Goal: Task Accomplishment & Management: Use online tool/utility

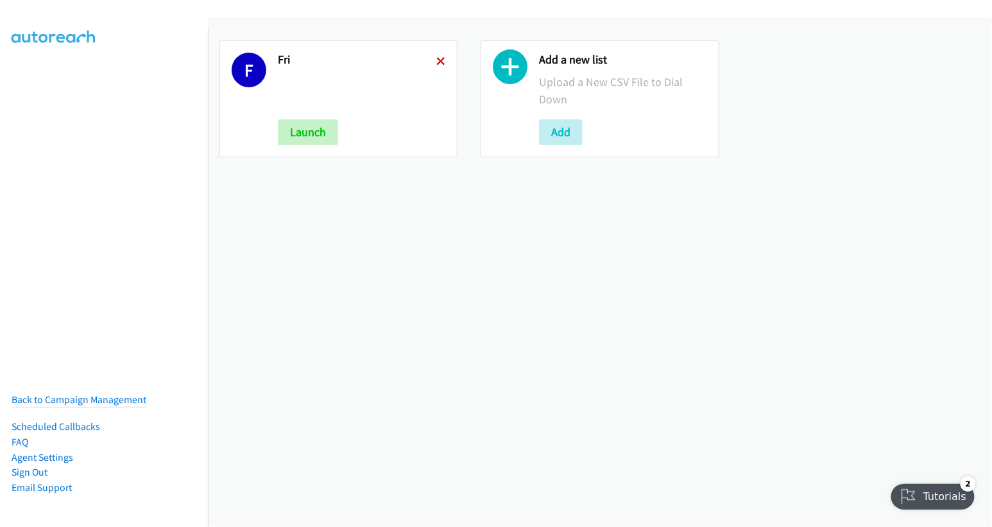
click at [440, 63] on icon at bounding box center [440, 62] width 9 height 9
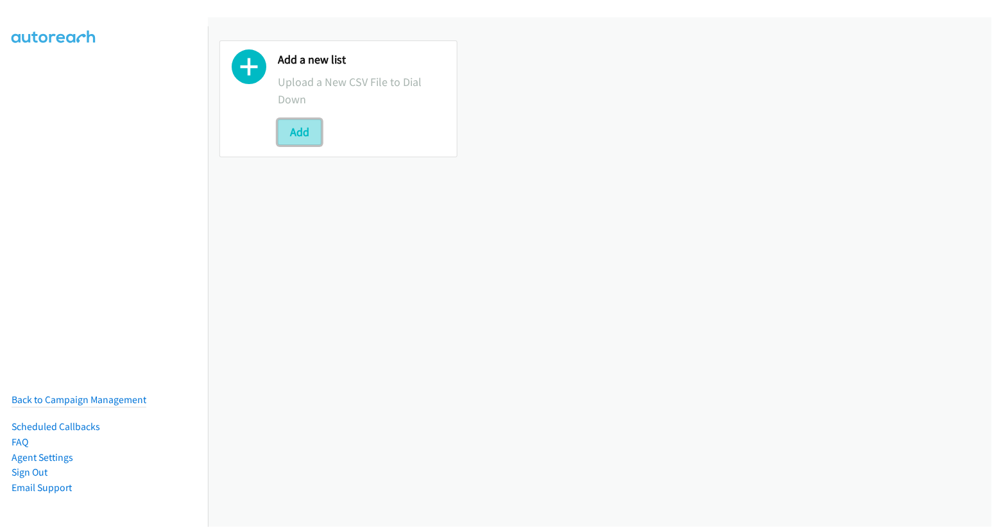
click at [293, 135] on button "Add" at bounding box center [300, 132] width 44 height 26
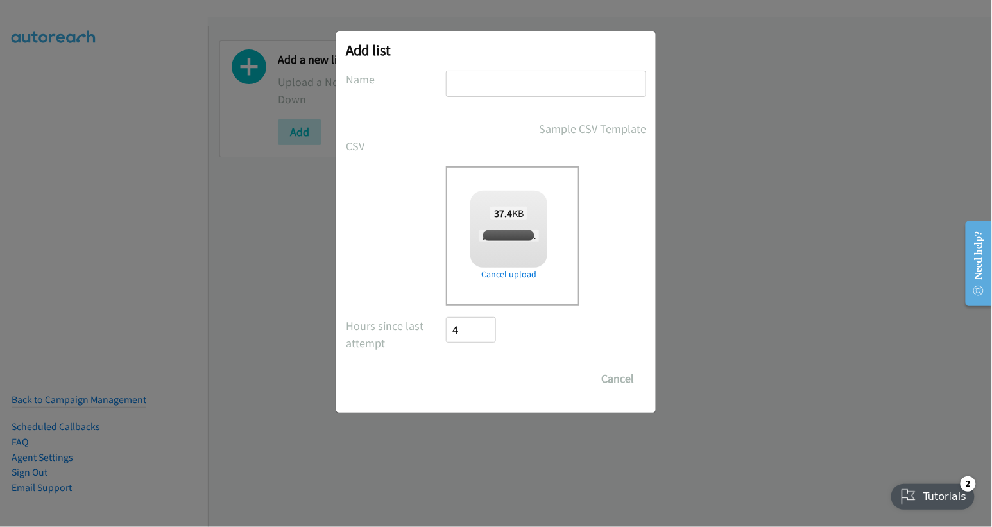
checkbox input "true"
click at [521, 82] on input "text" at bounding box center [546, 84] width 200 height 26
type input "mon"
click at [487, 384] on input "Save List" at bounding box center [479, 379] width 67 height 26
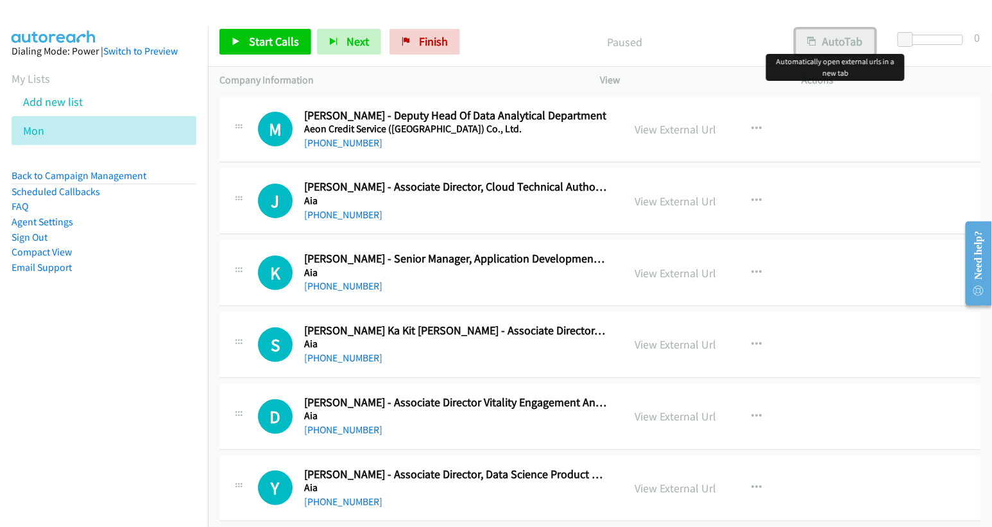
click at [848, 43] on button "AutoTab" at bounding box center [836, 42] width 80 height 26
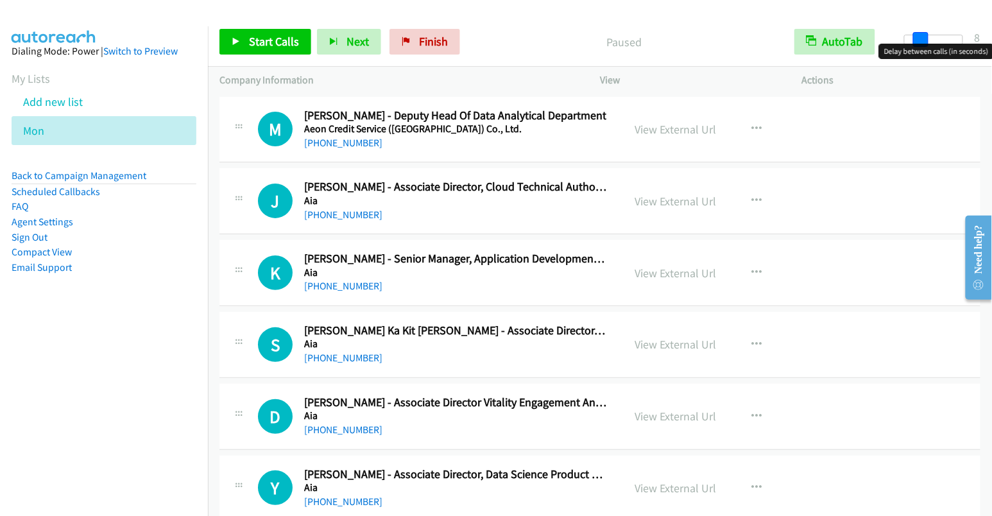
drag, startPoint x: 913, startPoint y: 41, endPoint x: 924, endPoint y: 46, distance: 11.8
click at [924, 46] on body "Start Calls Pause Next Finish Paused AutoTab AutoTab 8 Company Information Info…" at bounding box center [496, 30] width 992 height 61
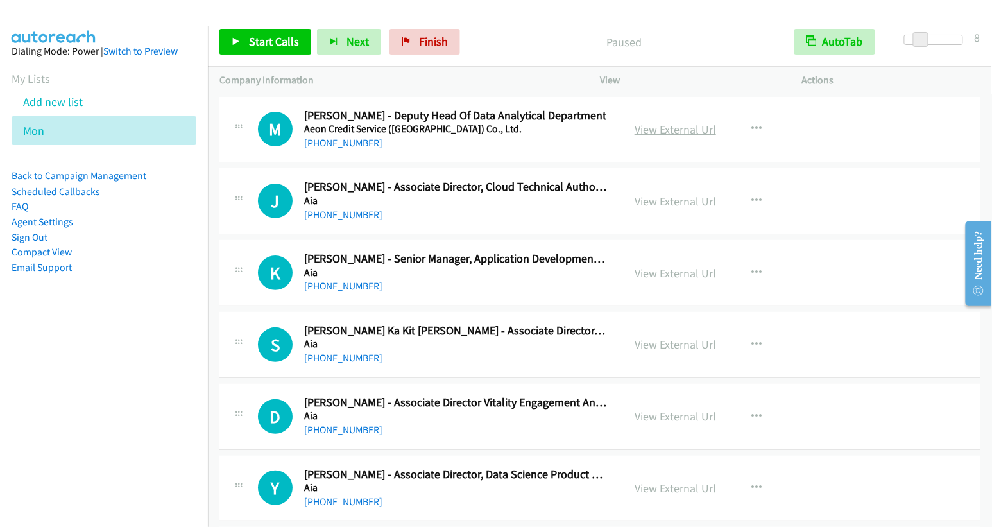
click at [686, 123] on link "View External Url" at bounding box center [676, 129] width 82 height 15
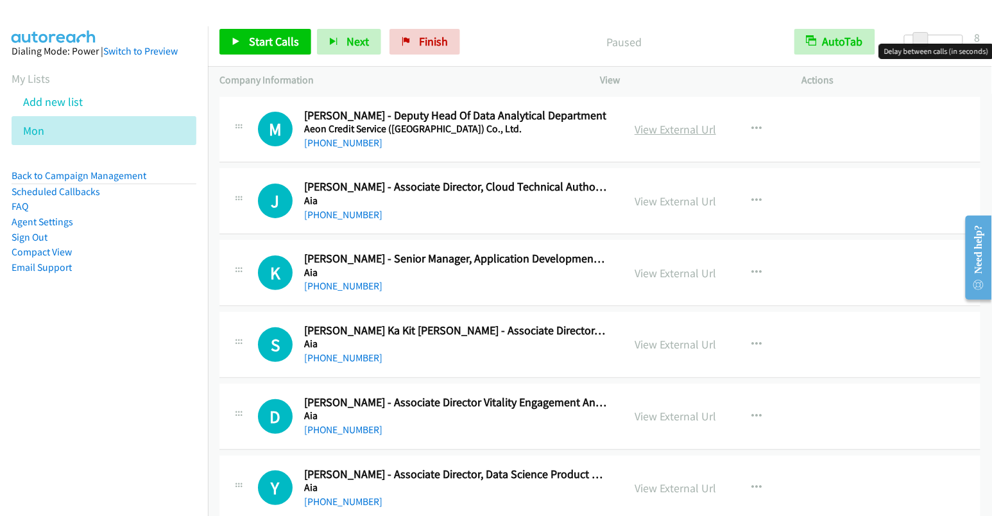
click at [680, 127] on link "View External Url" at bounding box center [676, 129] width 82 height 15
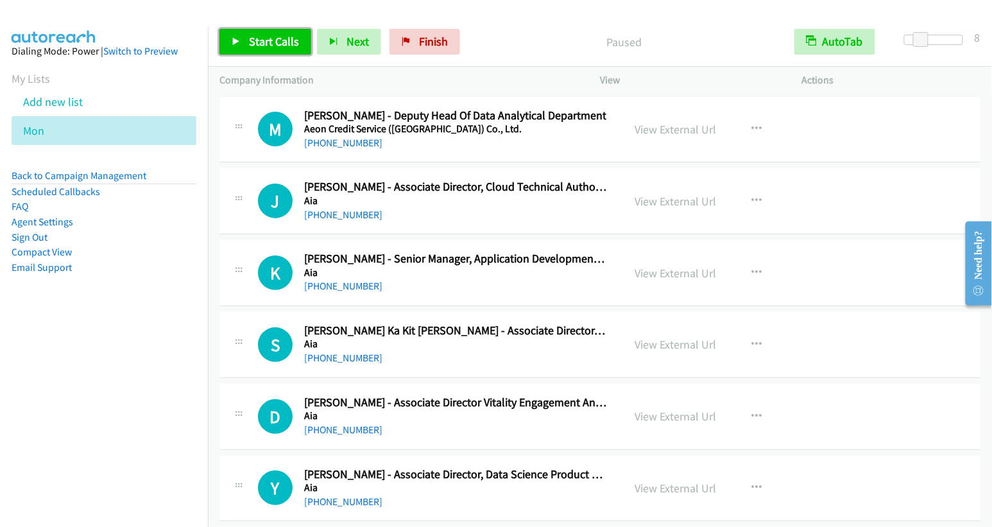
click at [272, 49] on link "Start Calls" at bounding box center [266, 42] width 92 height 26
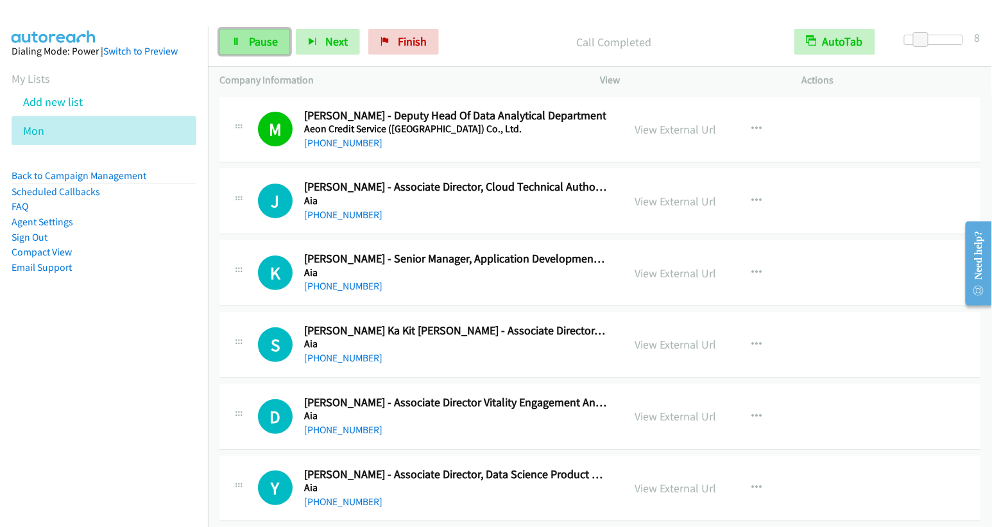
click at [264, 43] on span "Pause" at bounding box center [263, 41] width 29 height 15
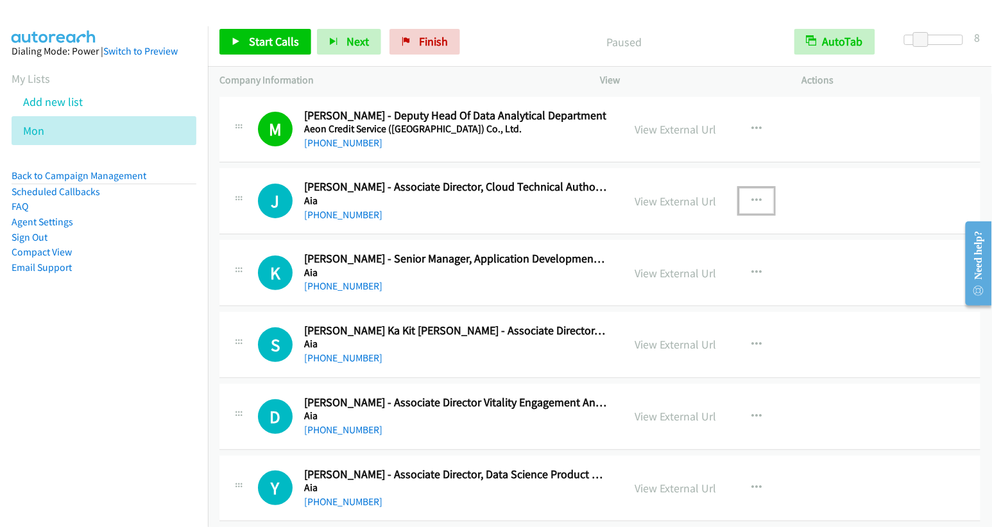
click at [752, 203] on icon "button" at bounding box center [757, 201] width 10 height 10
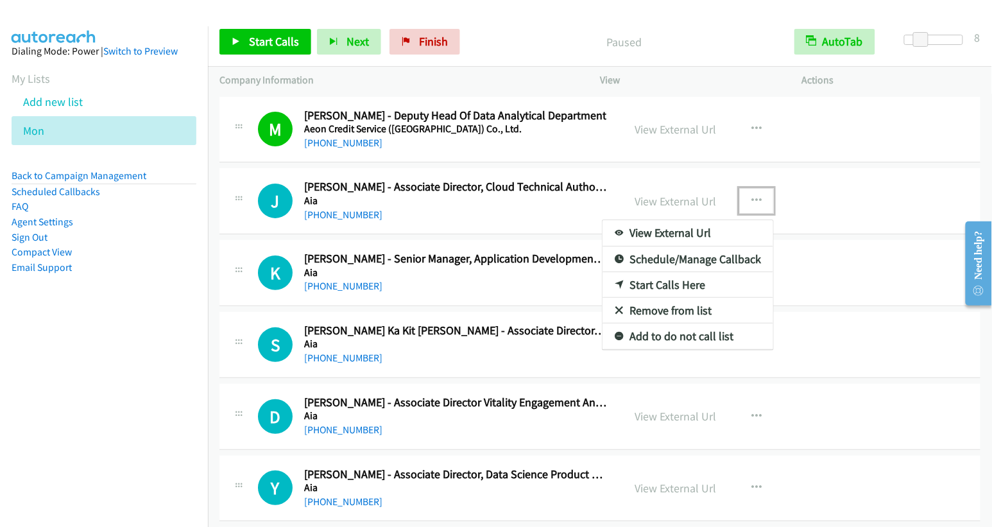
click at [687, 282] on link "Start Calls Here" at bounding box center [688, 285] width 171 height 26
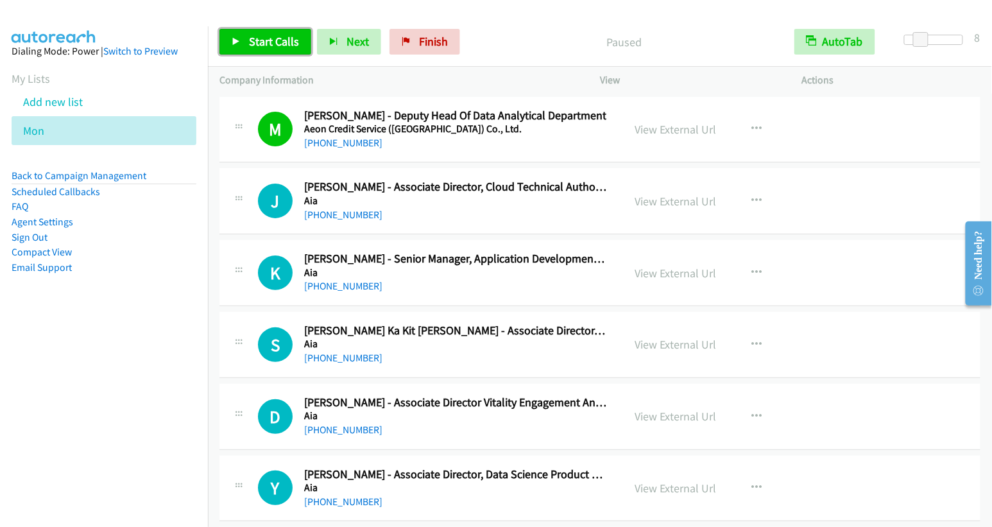
click at [261, 47] on span "Start Calls" at bounding box center [274, 41] width 50 height 15
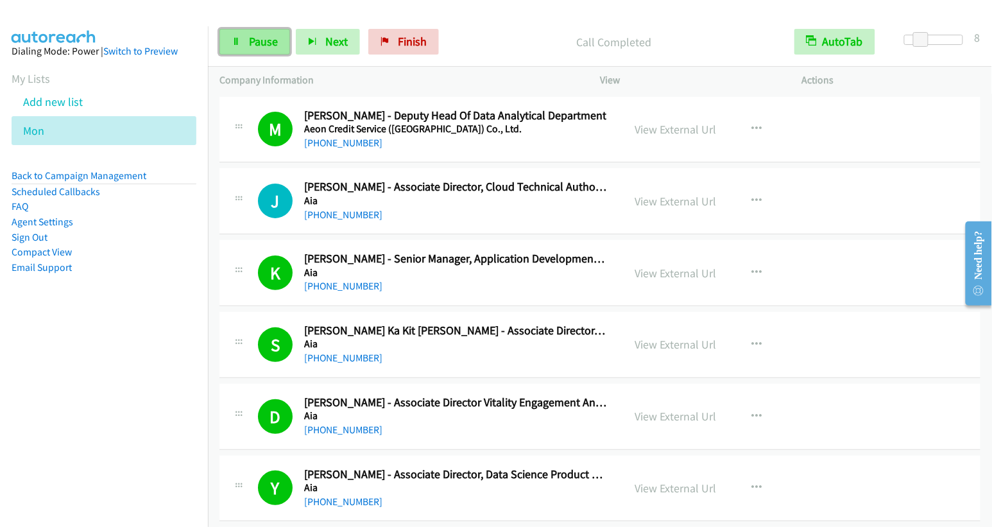
click at [259, 39] on span "Pause" at bounding box center [263, 41] width 29 height 15
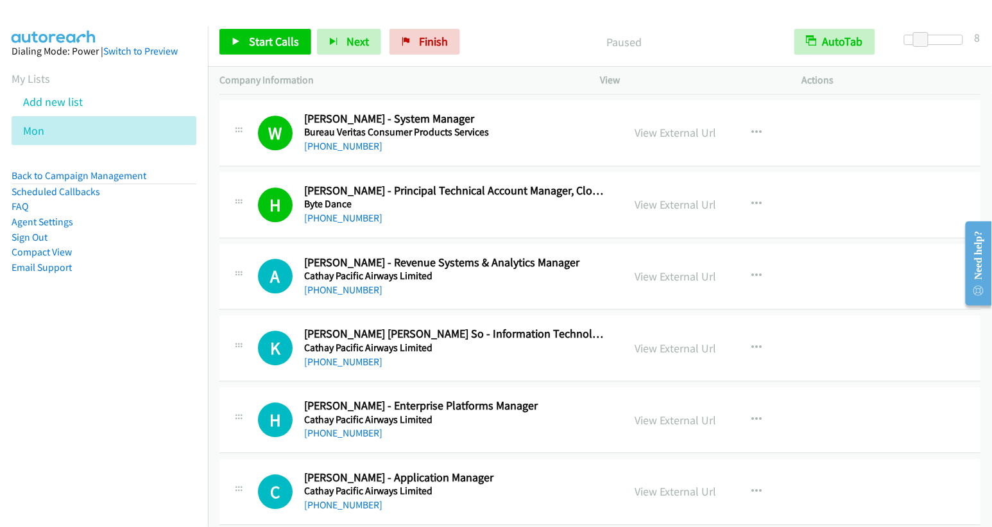
scroll to position [1107, 0]
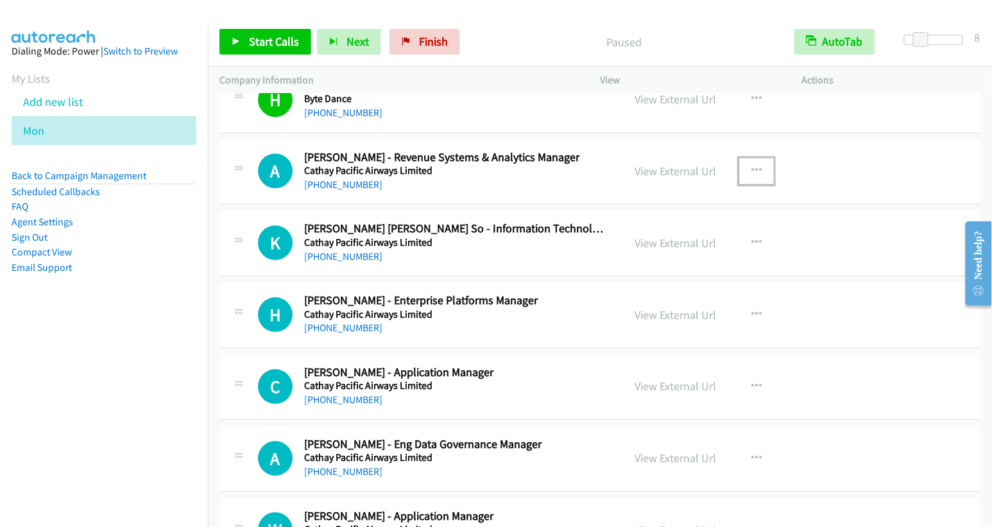
click at [752, 166] on icon "button" at bounding box center [757, 171] width 10 height 10
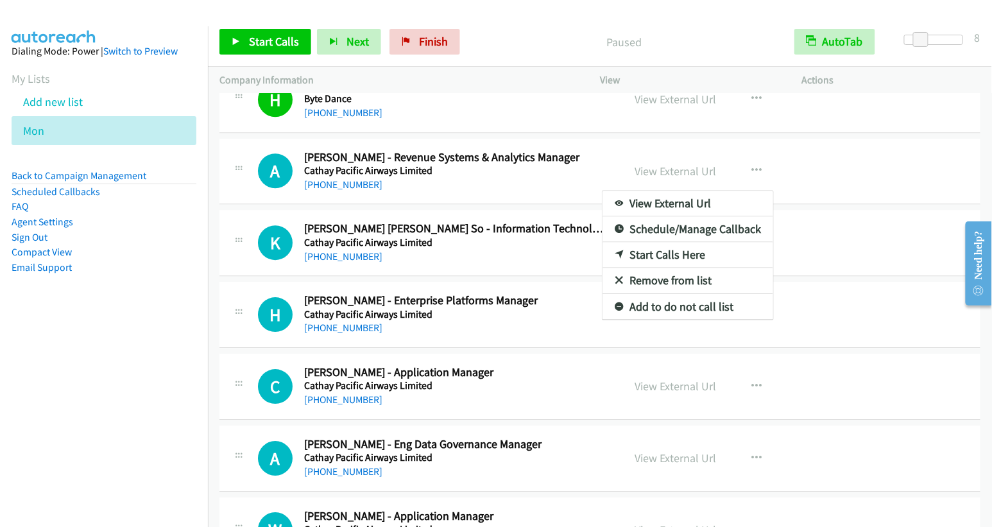
drag, startPoint x: 910, startPoint y: 243, endPoint x: 899, endPoint y: 242, distance: 10.3
click at [910, 243] on div at bounding box center [496, 263] width 992 height 527
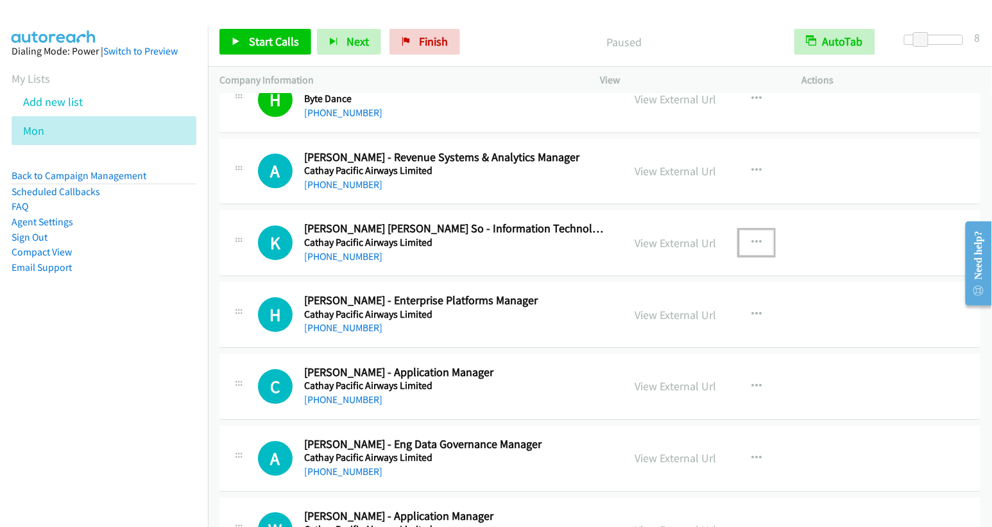
click at [747, 231] on button "button" at bounding box center [756, 243] width 35 height 26
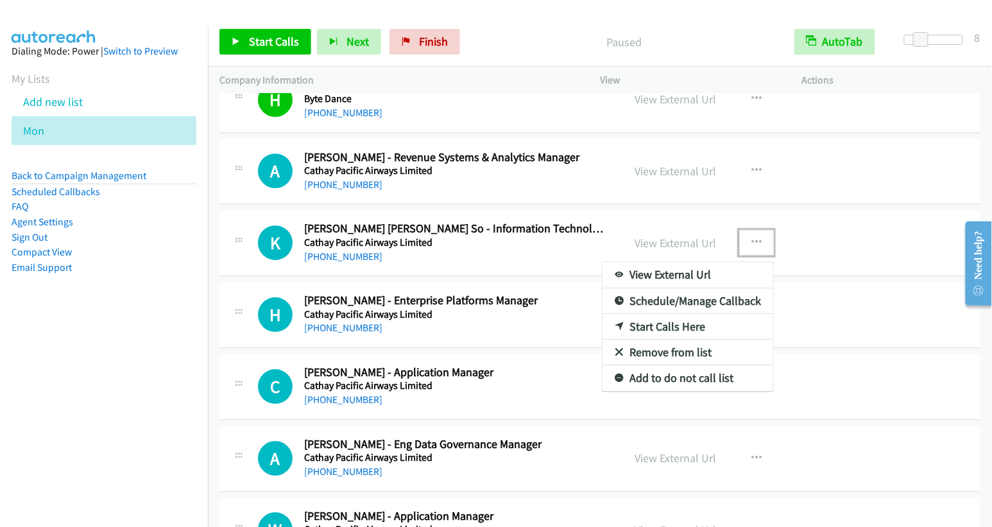
click at [695, 317] on link "Start Calls Here" at bounding box center [688, 327] width 171 height 26
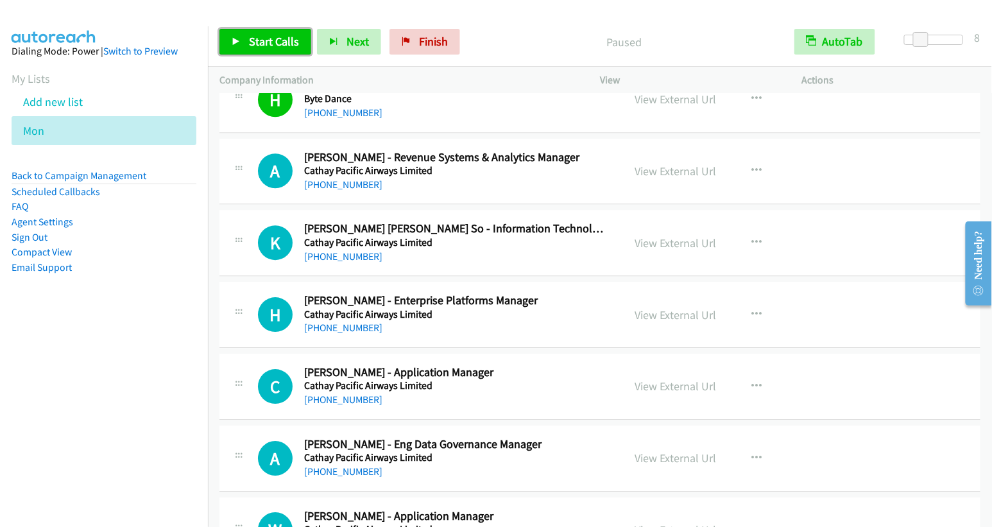
click at [262, 37] on span "Start Calls" at bounding box center [274, 41] width 50 height 15
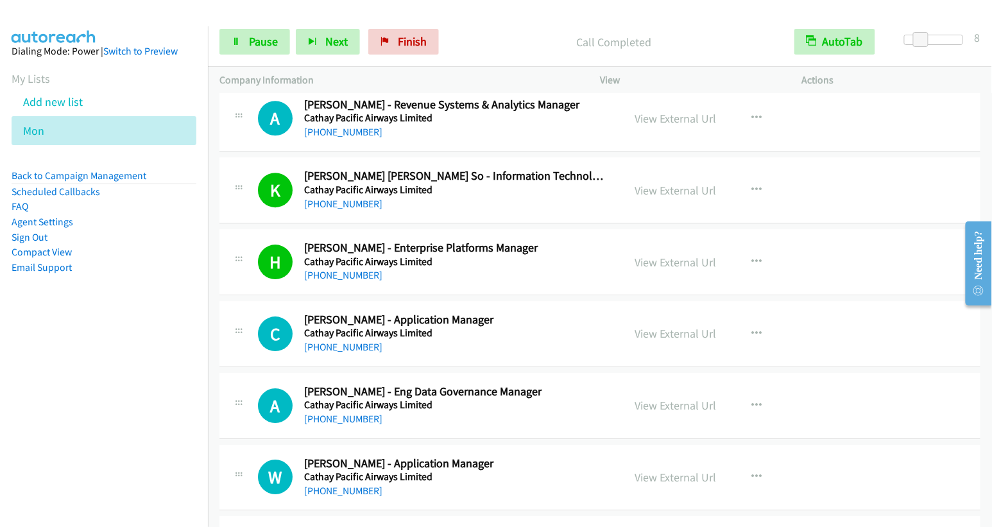
scroll to position [1160, 0]
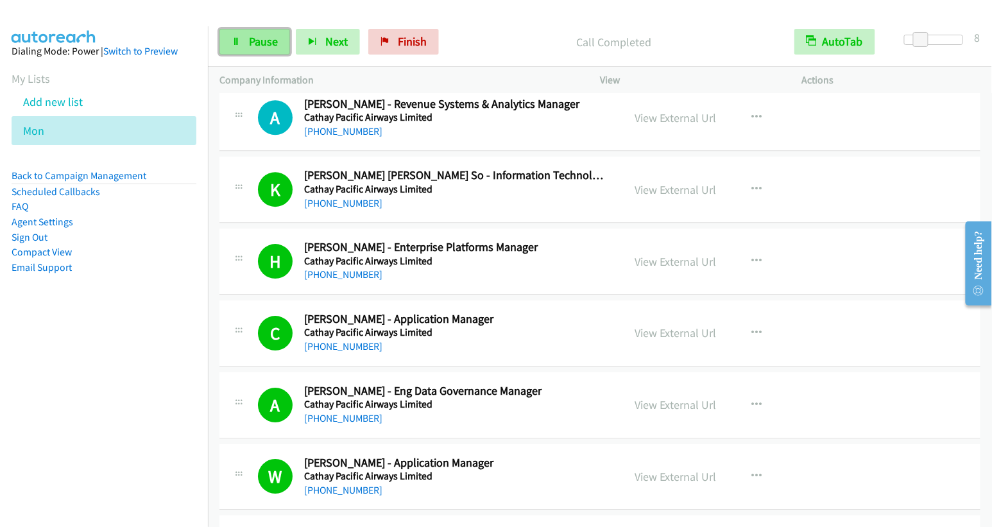
click at [245, 43] on link "Pause" at bounding box center [255, 42] width 71 height 26
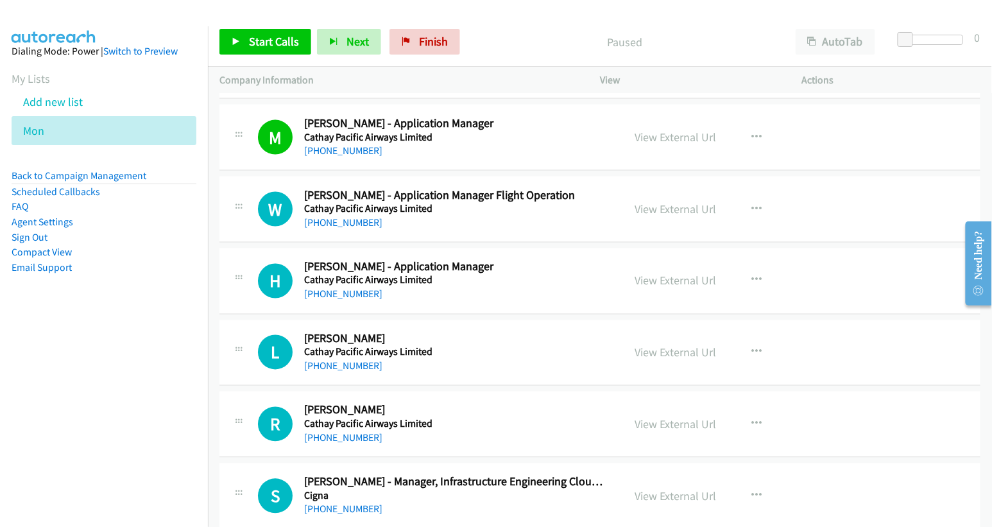
scroll to position [2091, 0]
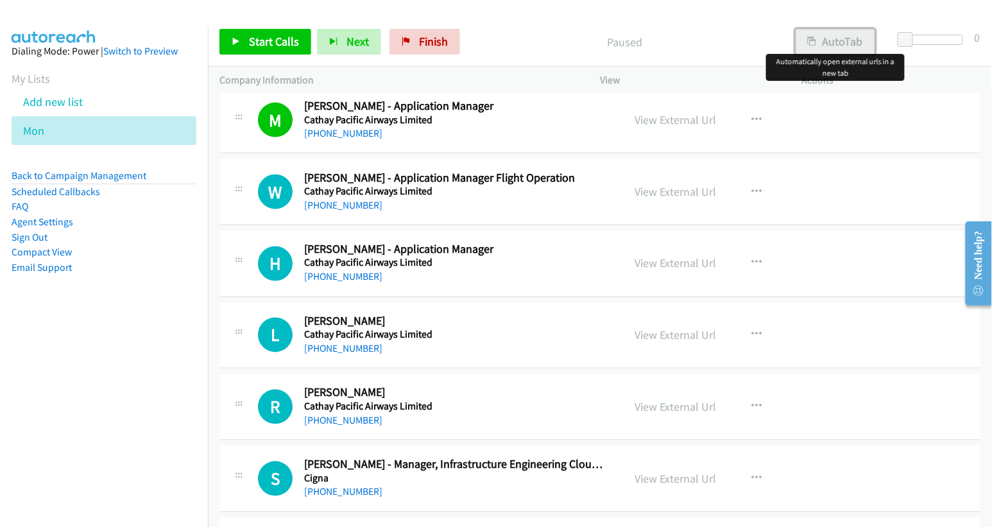
click at [843, 37] on button "AutoTab" at bounding box center [836, 42] width 80 height 26
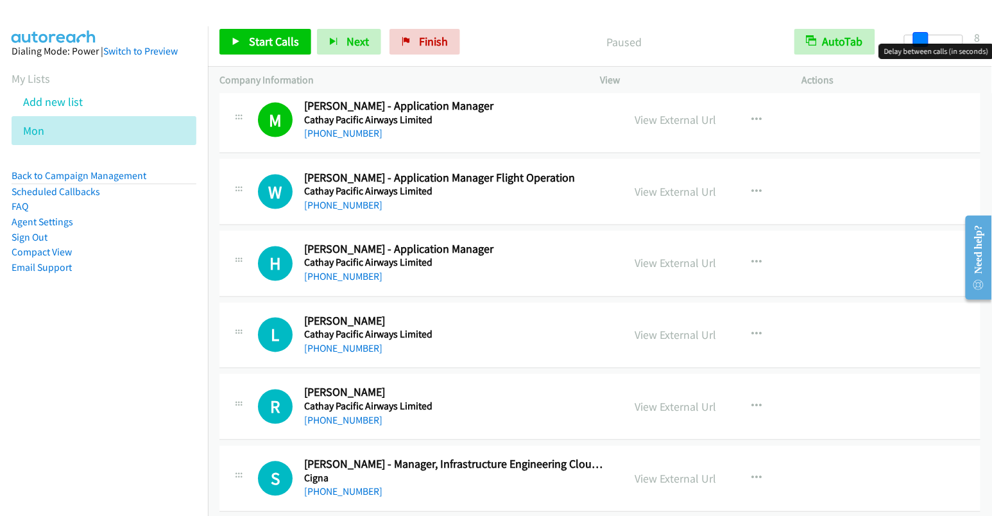
drag, startPoint x: 904, startPoint y: 37, endPoint x: 919, endPoint y: 42, distance: 15.9
click at [919, 42] on span at bounding box center [920, 39] width 15 height 15
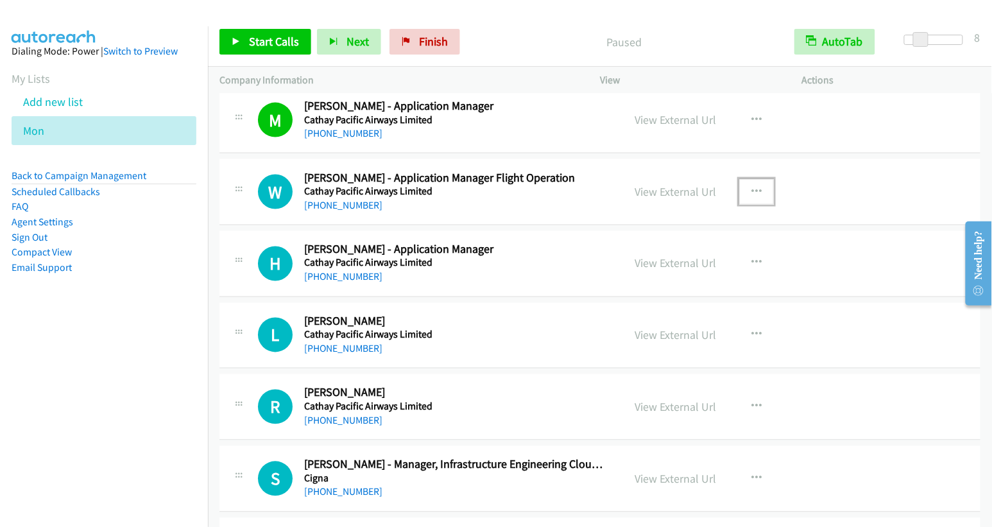
click at [754, 187] on icon "button" at bounding box center [757, 192] width 10 height 10
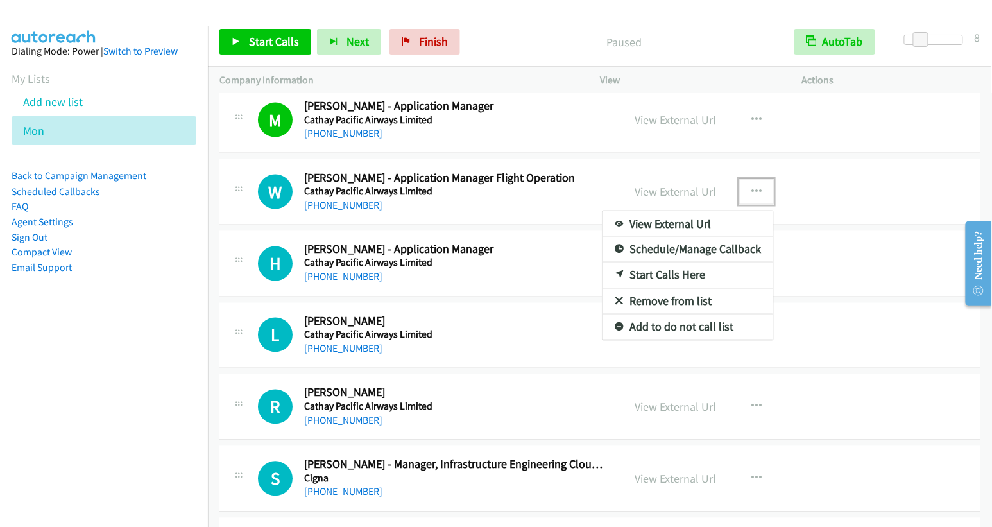
drag, startPoint x: 675, startPoint y: 264, endPoint x: 667, endPoint y: 259, distance: 9.3
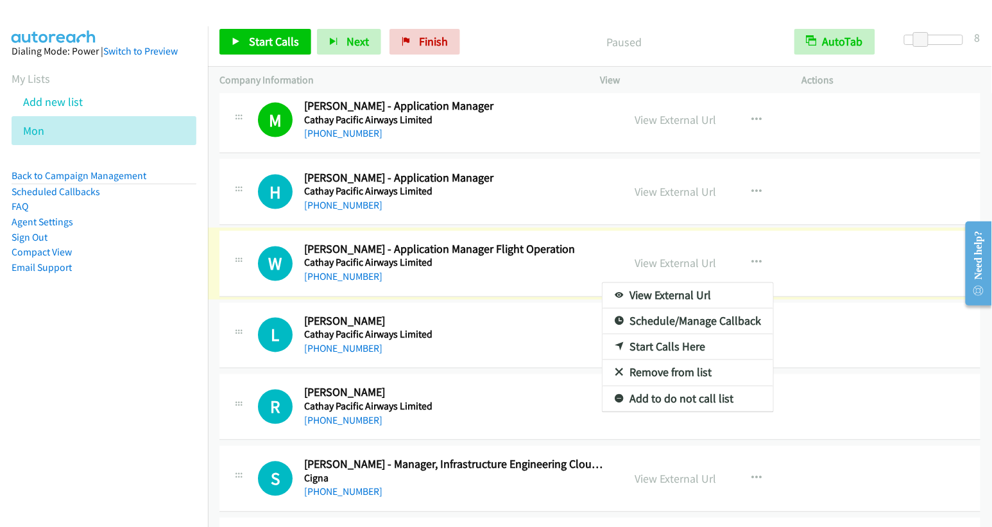
click at [283, 40] on div at bounding box center [496, 263] width 992 height 527
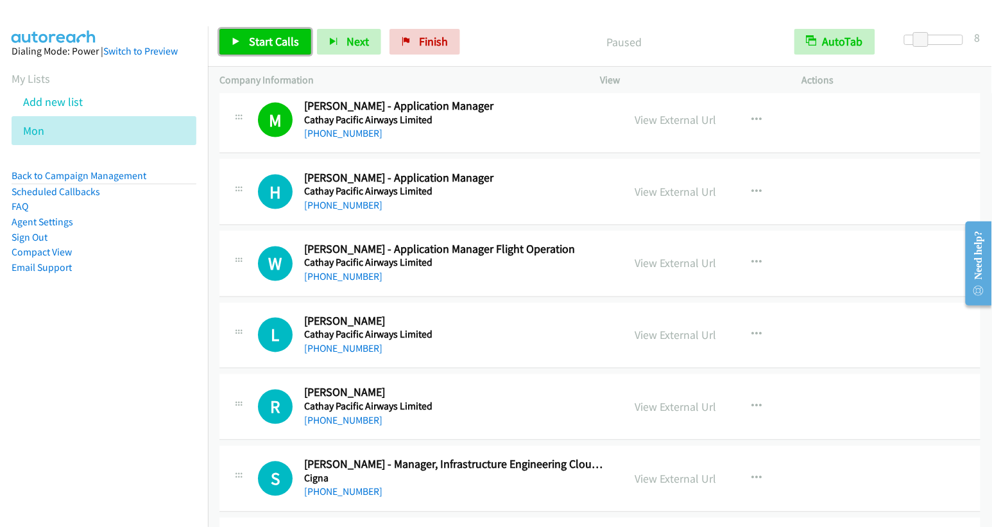
click at [283, 40] on span "Start Calls" at bounding box center [274, 41] width 50 height 15
click at [259, 45] on span "Pause" at bounding box center [263, 41] width 29 height 15
click at [752, 187] on icon "button" at bounding box center [757, 192] width 10 height 10
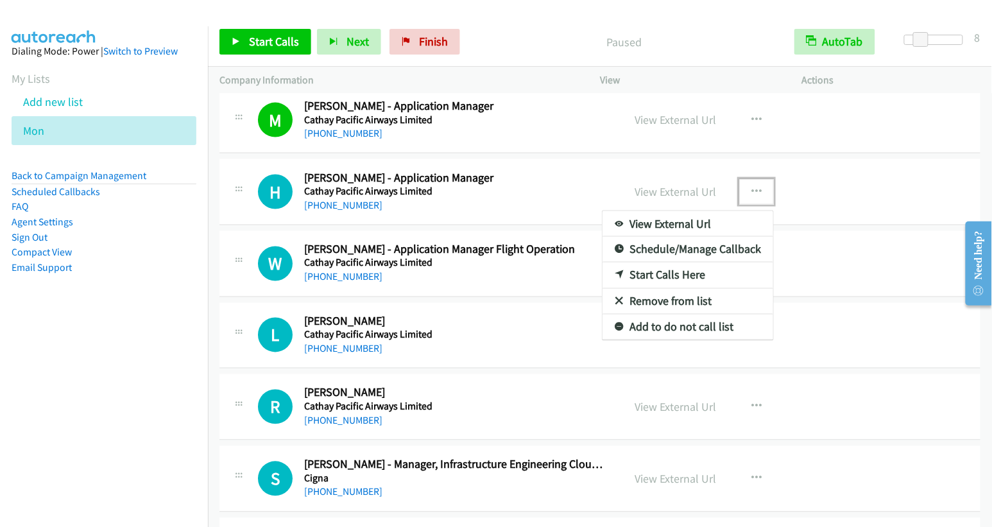
click at [675, 267] on link "Start Calls Here" at bounding box center [688, 276] width 171 height 26
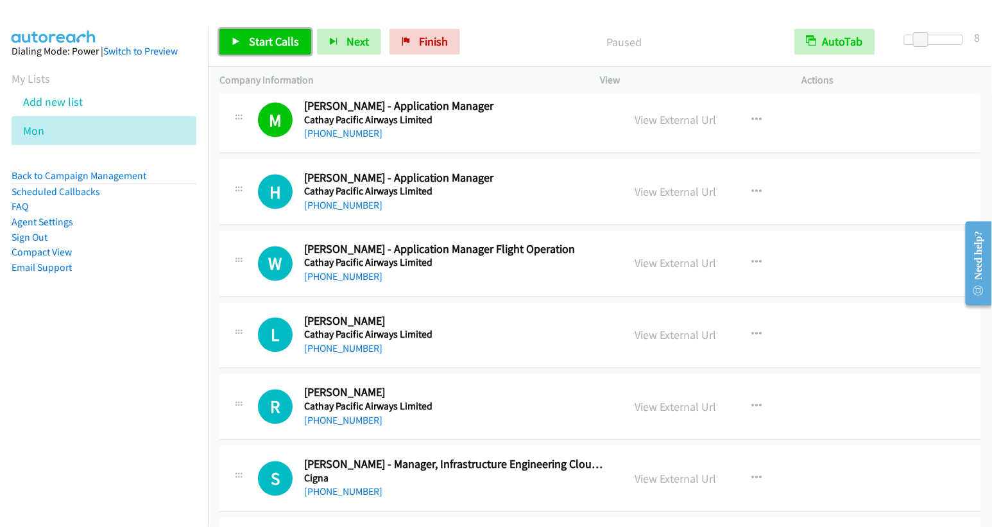
click at [263, 44] on span "Start Calls" at bounding box center [274, 41] width 50 height 15
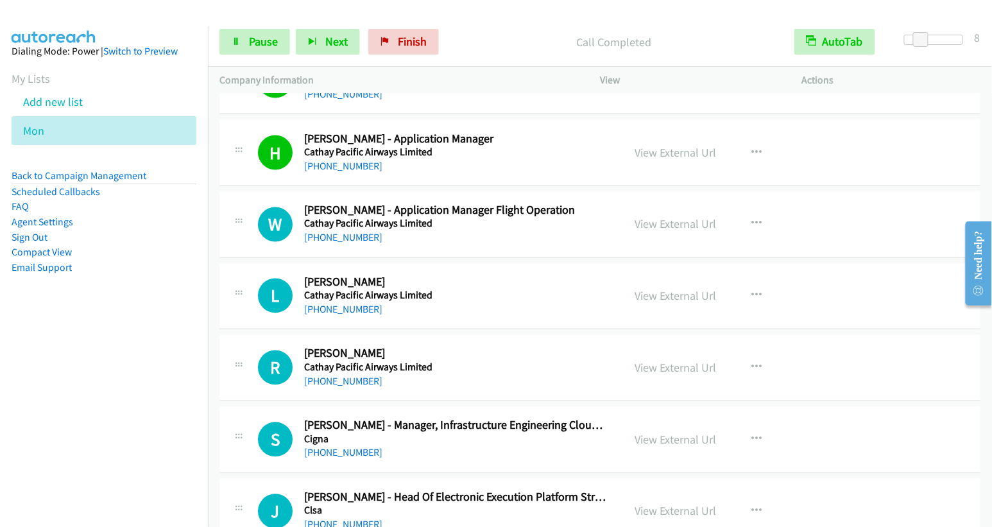
scroll to position [2136, 0]
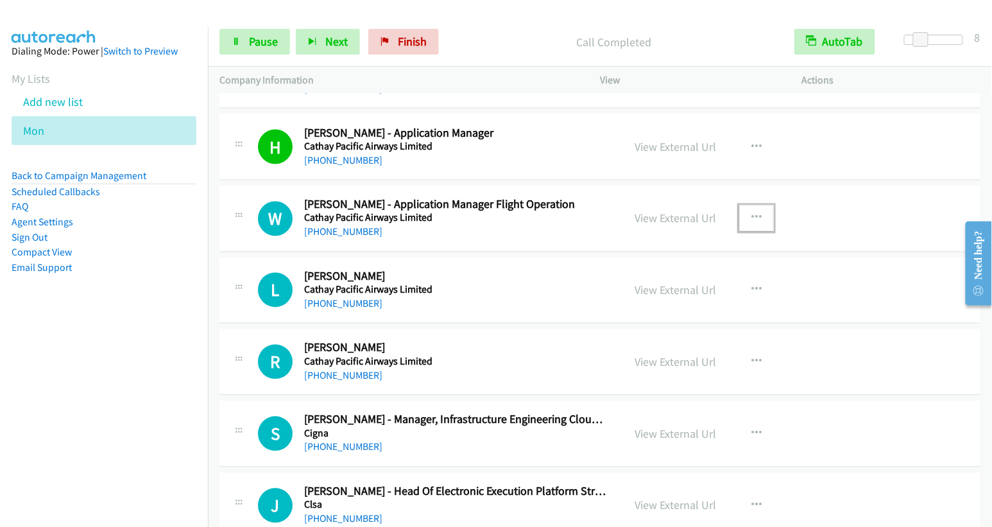
click at [754, 213] on icon "button" at bounding box center [757, 218] width 10 height 10
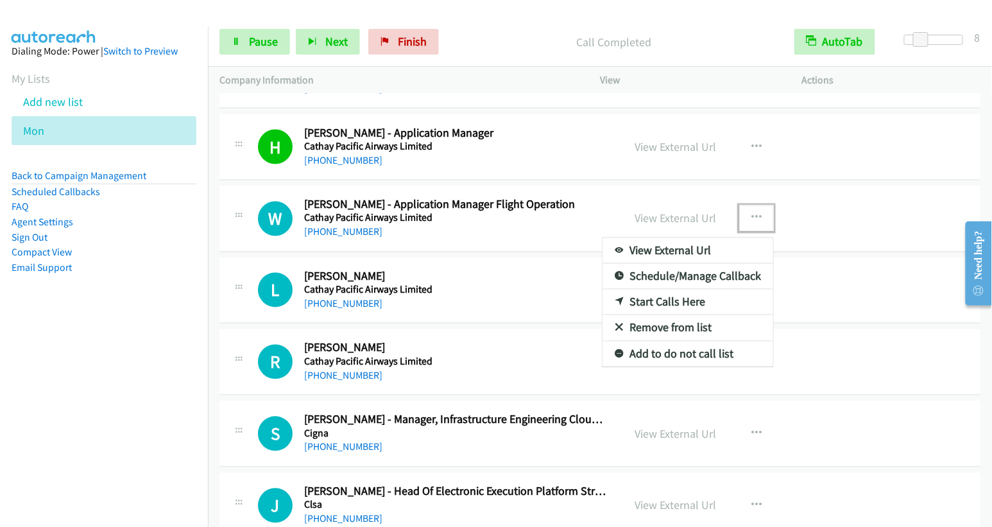
click at [684, 289] on link "Start Calls Here" at bounding box center [688, 302] width 171 height 26
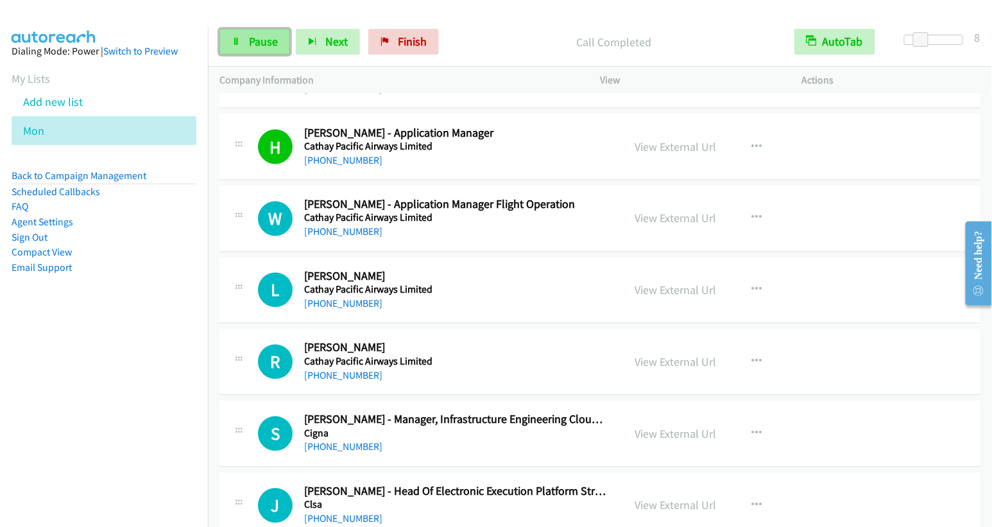
click at [259, 46] on span "Pause" at bounding box center [263, 41] width 29 height 15
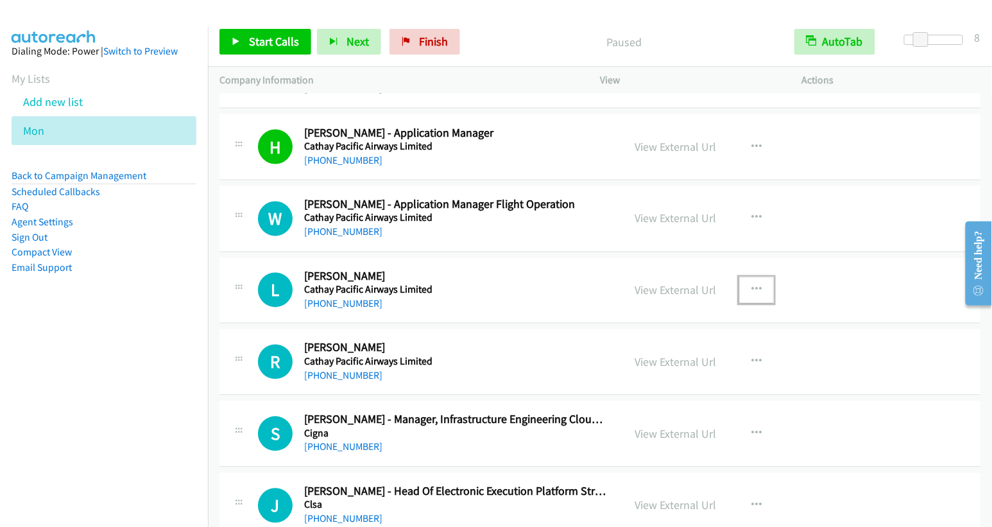
click at [752, 285] on icon "button" at bounding box center [757, 290] width 10 height 10
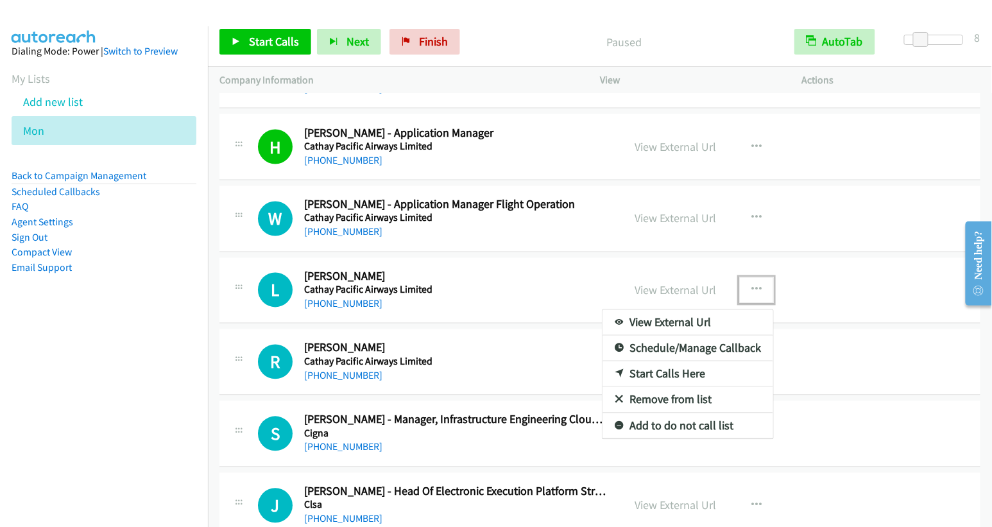
click at [677, 362] on link "Start Calls Here" at bounding box center [688, 374] width 171 height 26
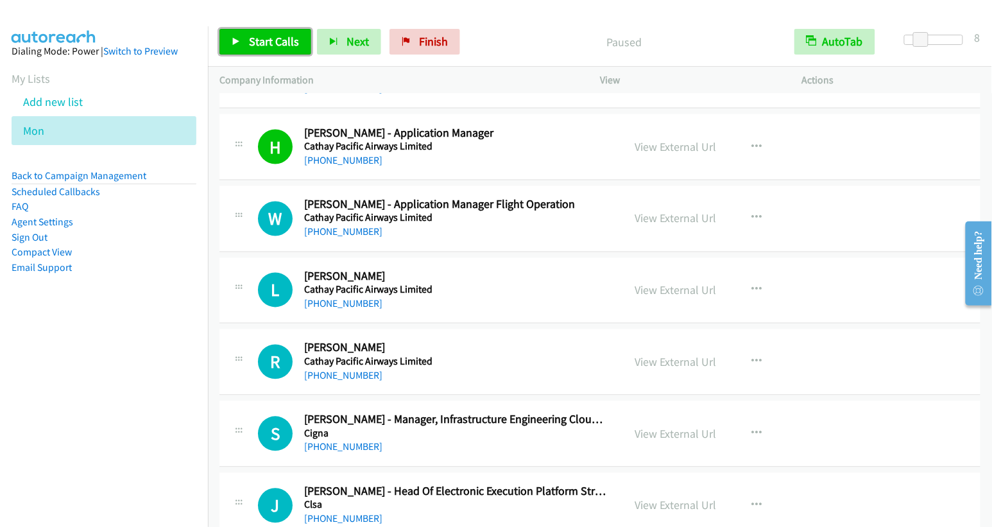
click at [272, 35] on span "Start Calls" at bounding box center [274, 41] width 50 height 15
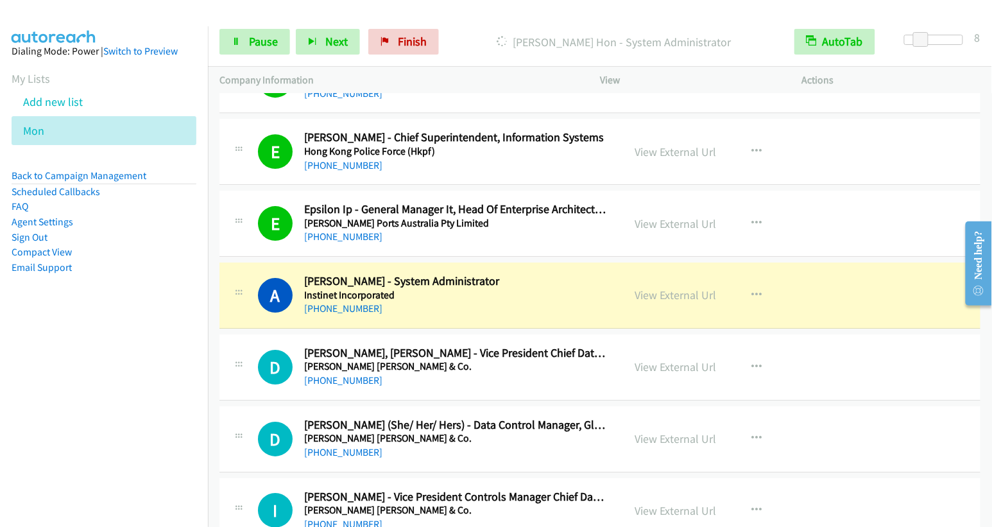
scroll to position [4217, 0]
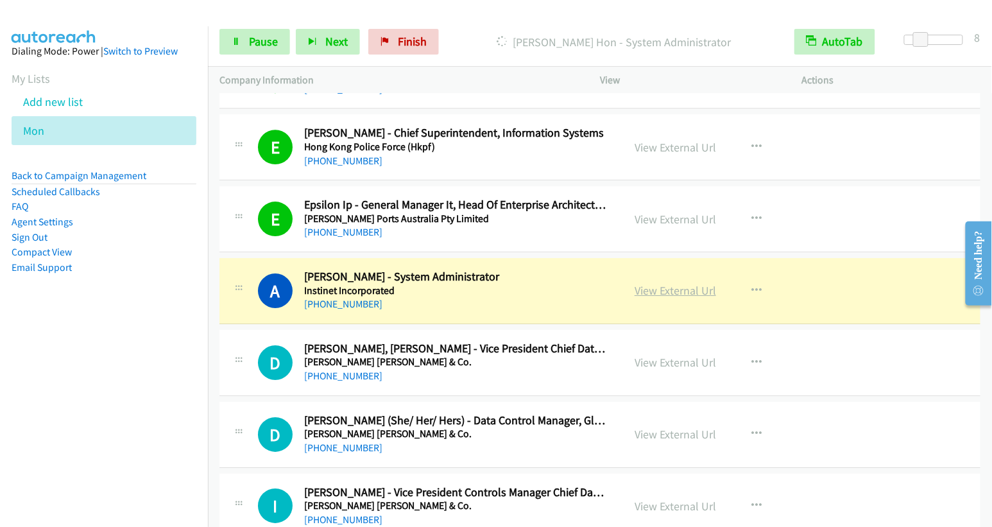
click at [689, 283] on link "View External Url" at bounding box center [676, 290] width 82 height 15
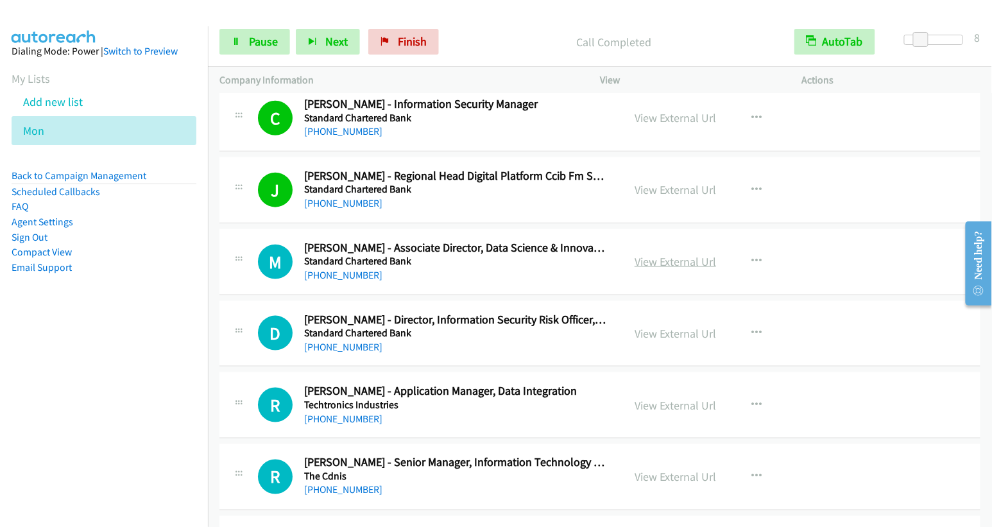
scroll to position [7841, 0]
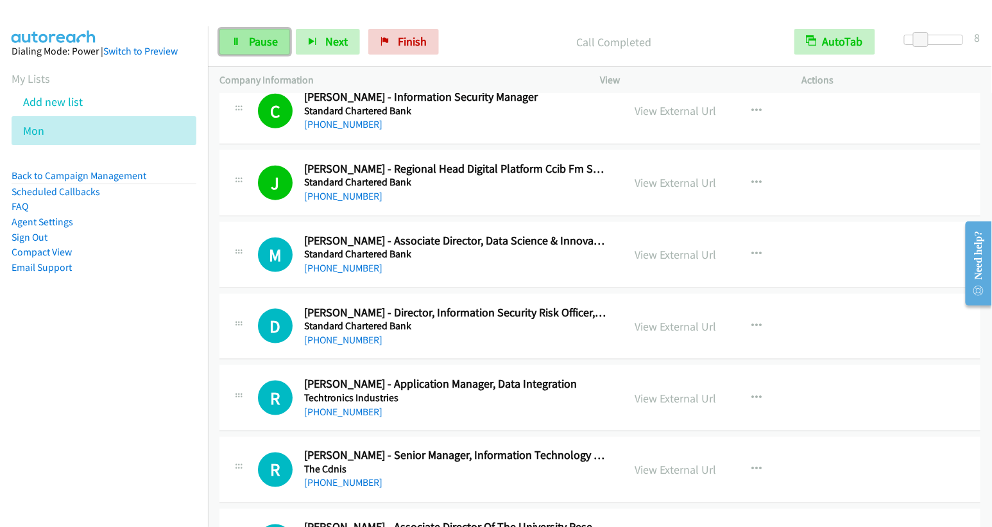
click at [246, 49] on link "Pause" at bounding box center [255, 42] width 71 height 26
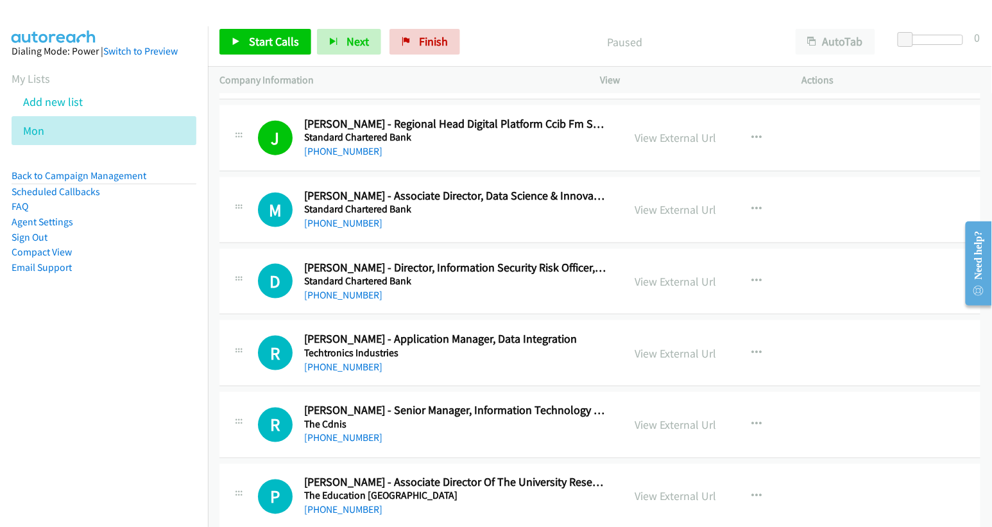
scroll to position [7886, 0]
click at [752, 204] on icon "button" at bounding box center [757, 209] width 10 height 10
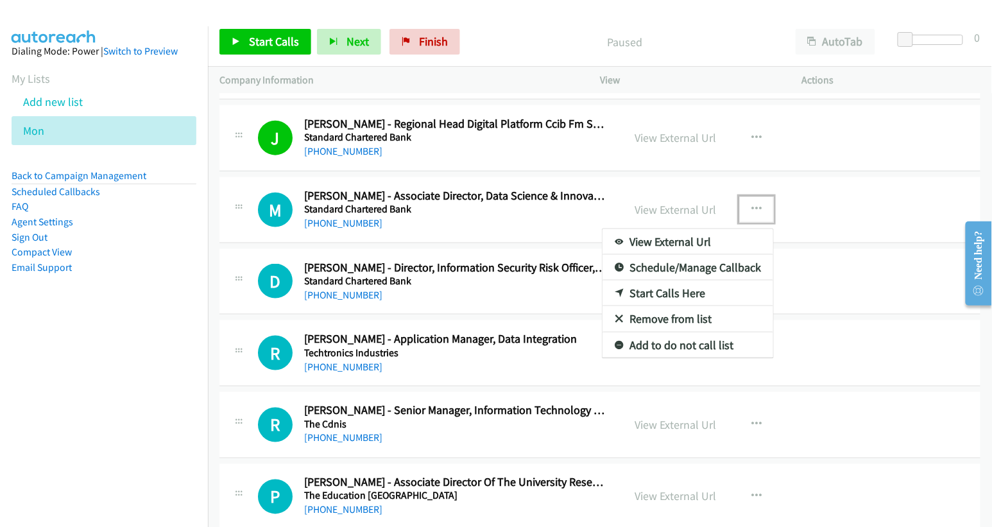
click at [678, 281] on link "Start Calls Here" at bounding box center [688, 294] width 171 height 26
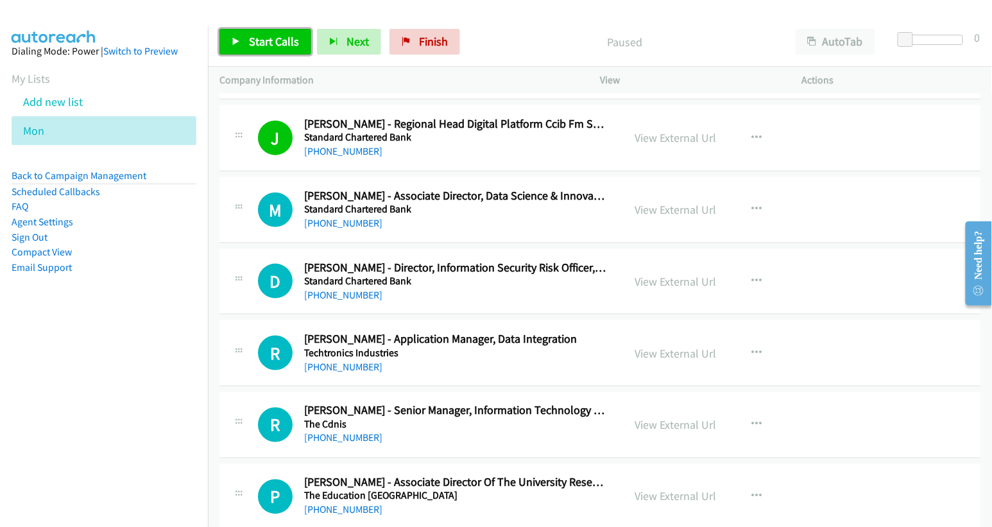
click at [270, 43] on span "Start Calls" at bounding box center [274, 41] width 50 height 15
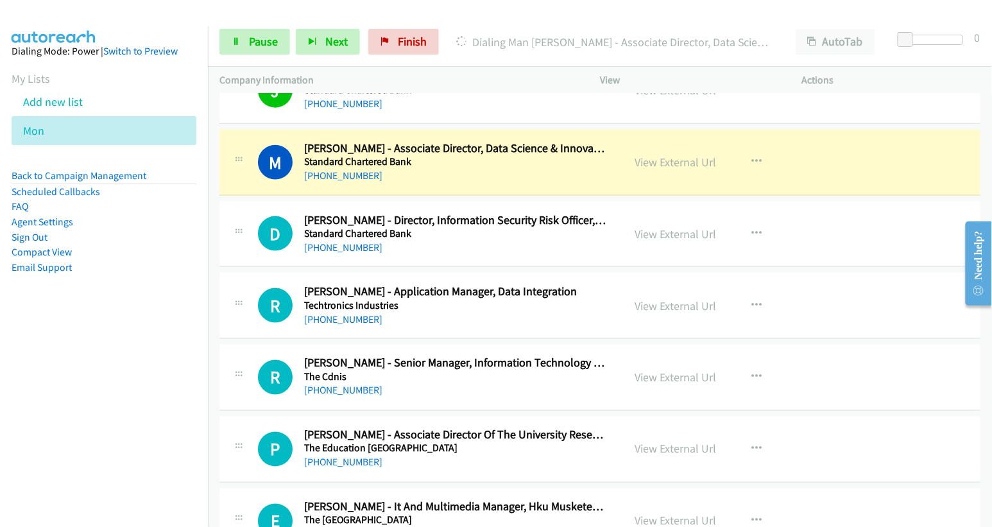
scroll to position [7936, 0]
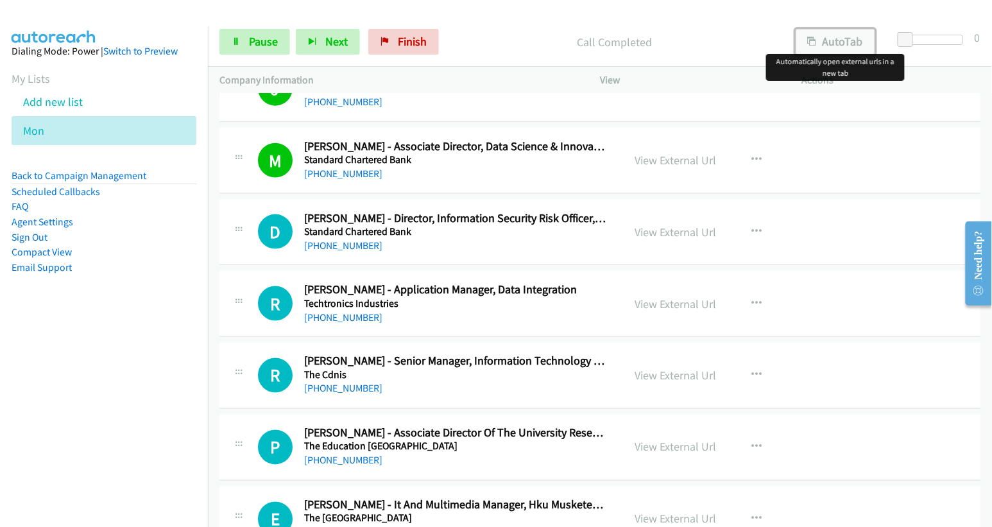
drag, startPoint x: 809, startPoint y: 46, endPoint x: 835, endPoint y: 44, distance: 25.7
click at [810, 46] on icon "button" at bounding box center [812, 42] width 9 height 9
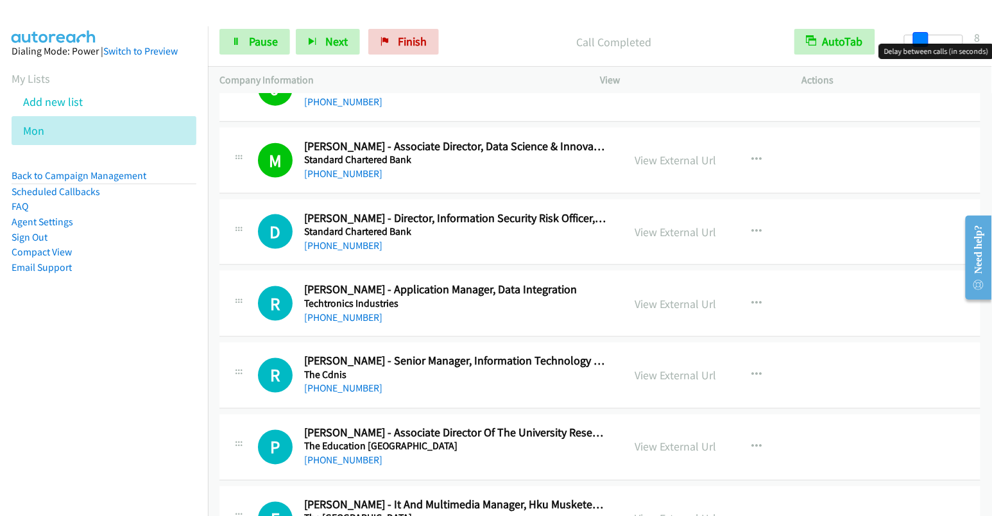
drag, startPoint x: 904, startPoint y: 40, endPoint x: 919, endPoint y: 40, distance: 14.8
click at [919, 40] on span at bounding box center [920, 39] width 15 height 15
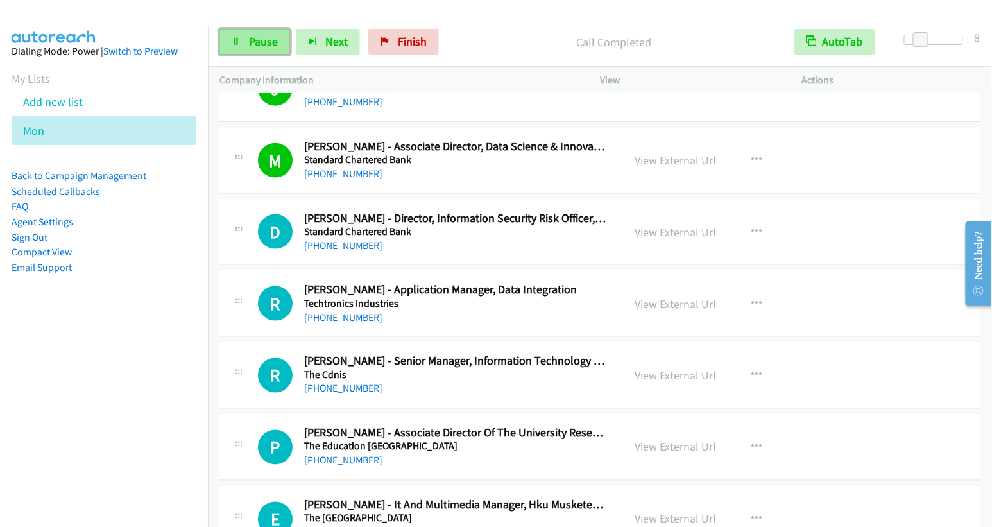
click at [266, 39] on span "Pause" at bounding box center [263, 41] width 29 height 15
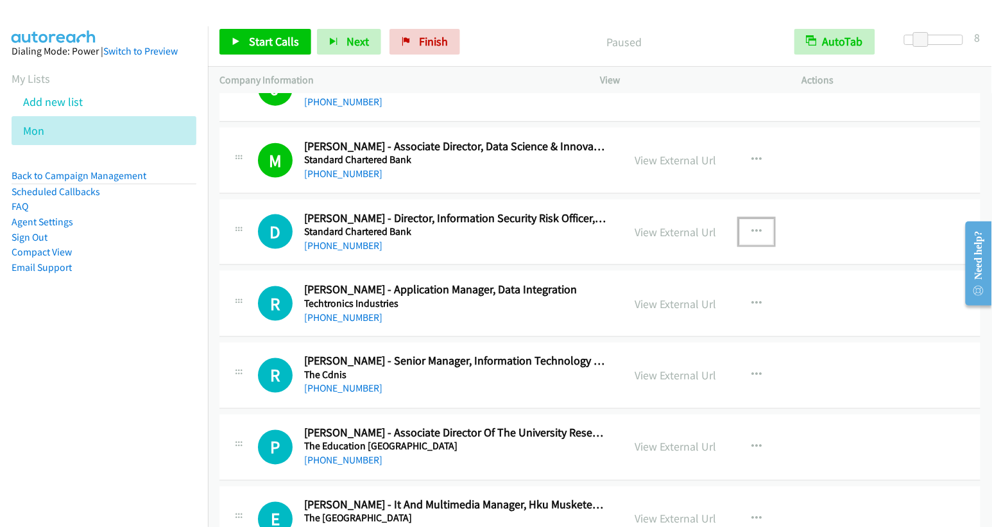
click at [752, 227] on icon "button" at bounding box center [757, 232] width 10 height 10
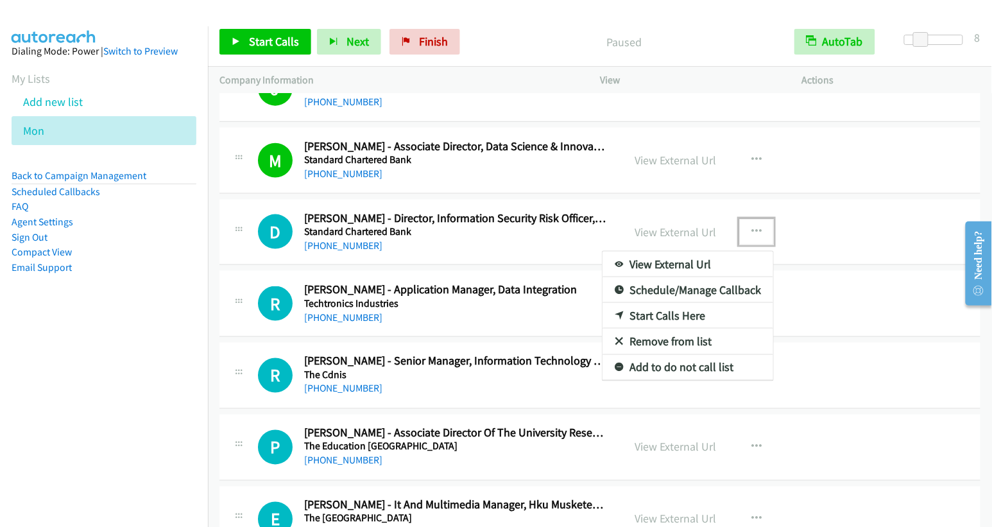
click at [678, 303] on link "Start Calls Here" at bounding box center [688, 316] width 171 height 26
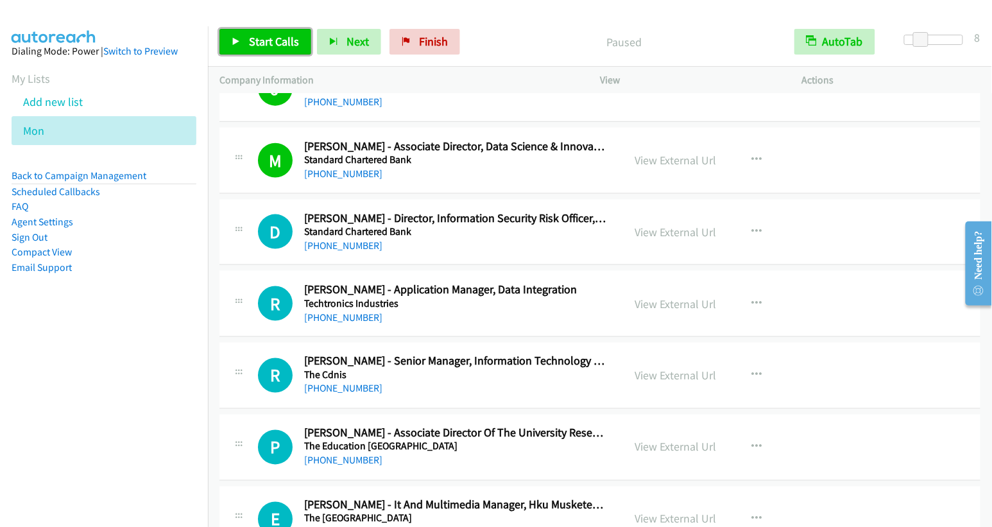
click at [277, 45] on span "Start Calls" at bounding box center [274, 41] width 50 height 15
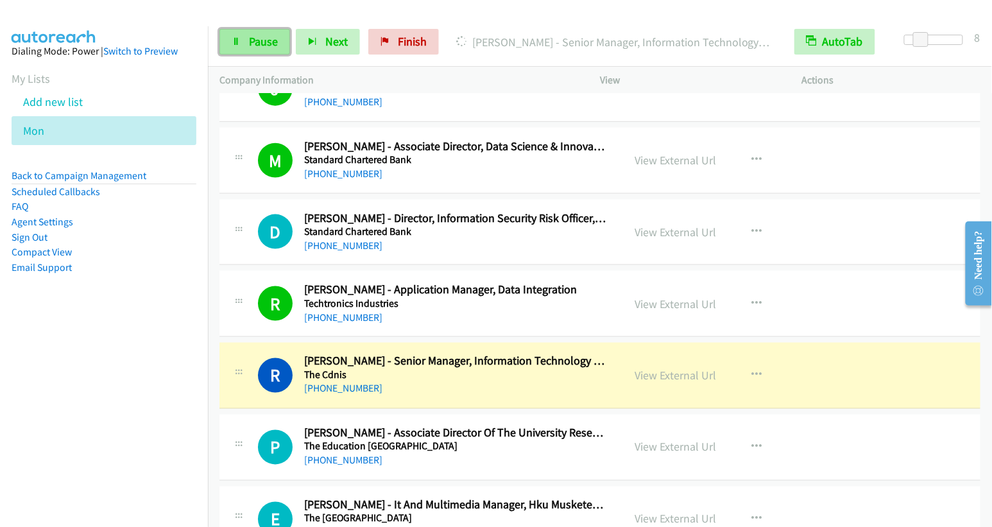
click at [261, 36] on span "Pause" at bounding box center [263, 41] width 29 height 15
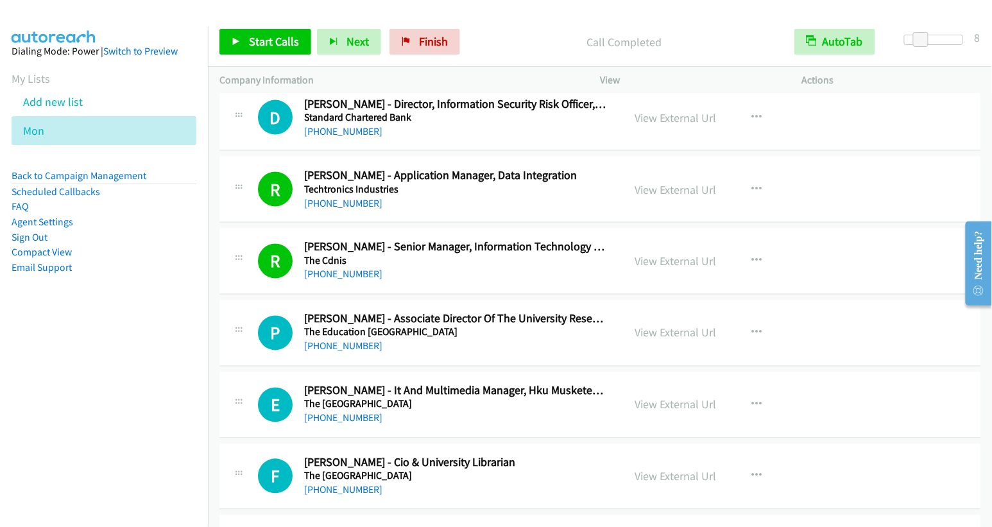
scroll to position [8121, 0]
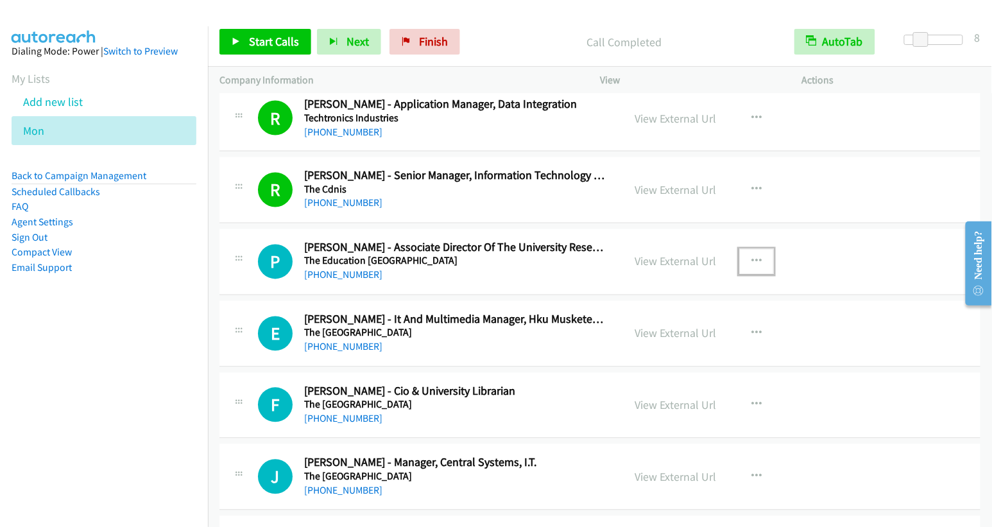
click at [752, 257] on icon "button" at bounding box center [757, 262] width 10 height 10
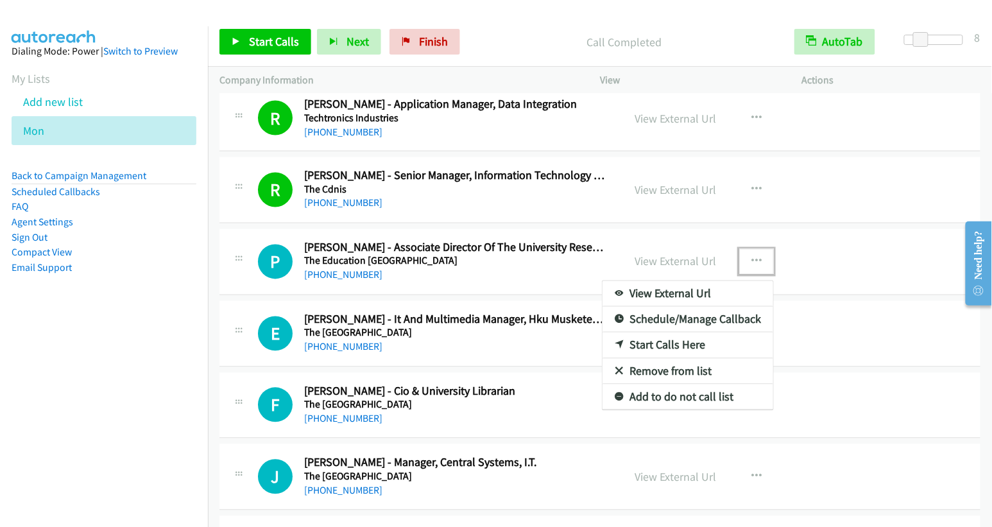
click at [911, 313] on div at bounding box center [496, 263] width 992 height 527
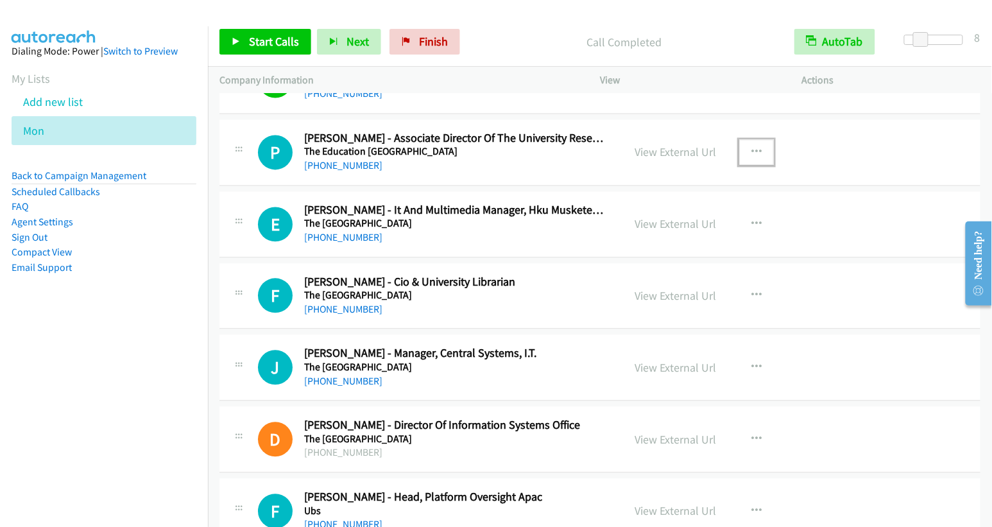
scroll to position [8429, 0]
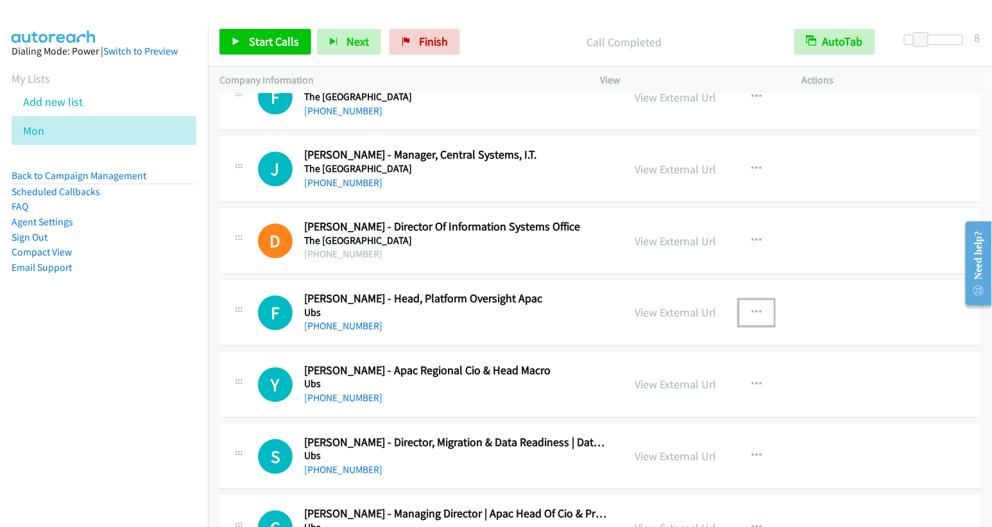
click at [744, 300] on button "button" at bounding box center [756, 313] width 35 height 26
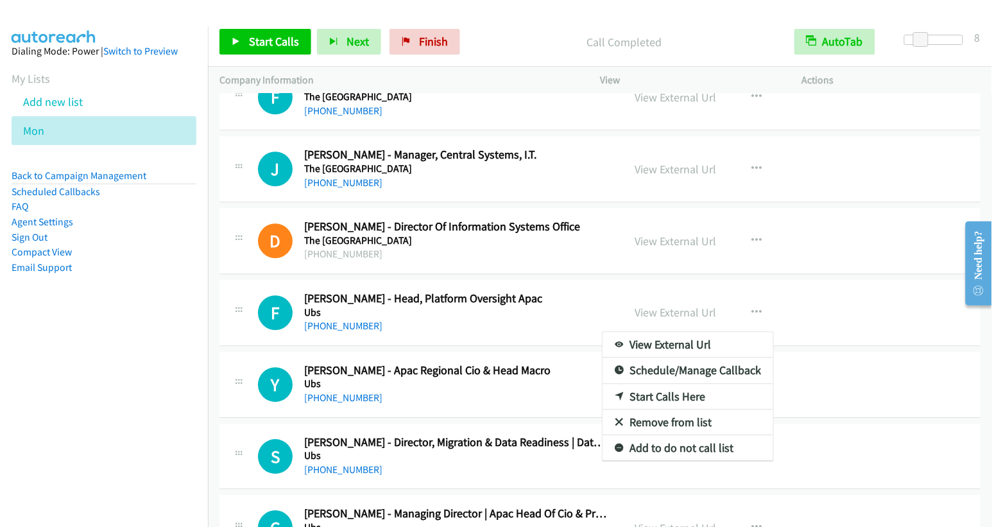
click at [712, 384] on link "Start Calls Here" at bounding box center [688, 397] width 171 height 26
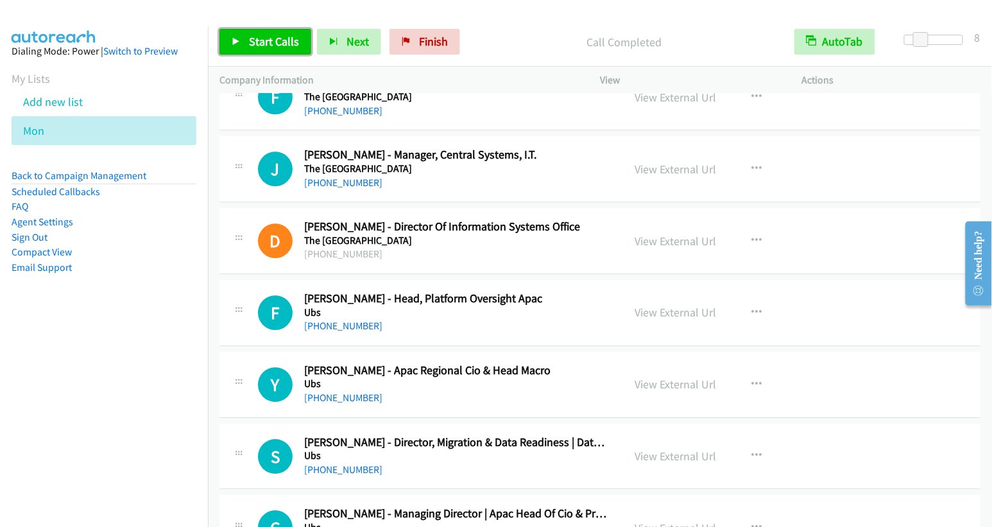
click at [234, 39] on icon at bounding box center [236, 42] width 9 height 9
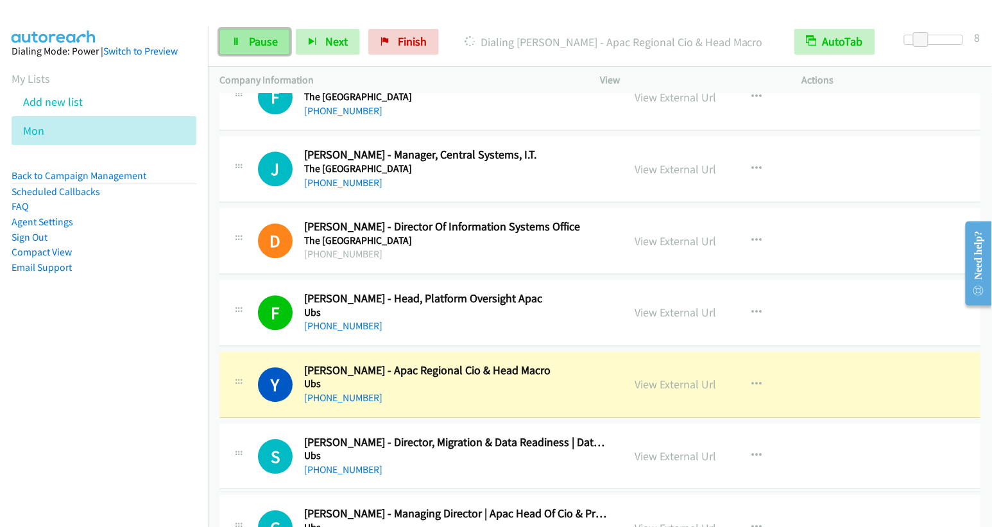
click at [260, 36] on span "Pause" at bounding box center [263, 41] width 29 height 15
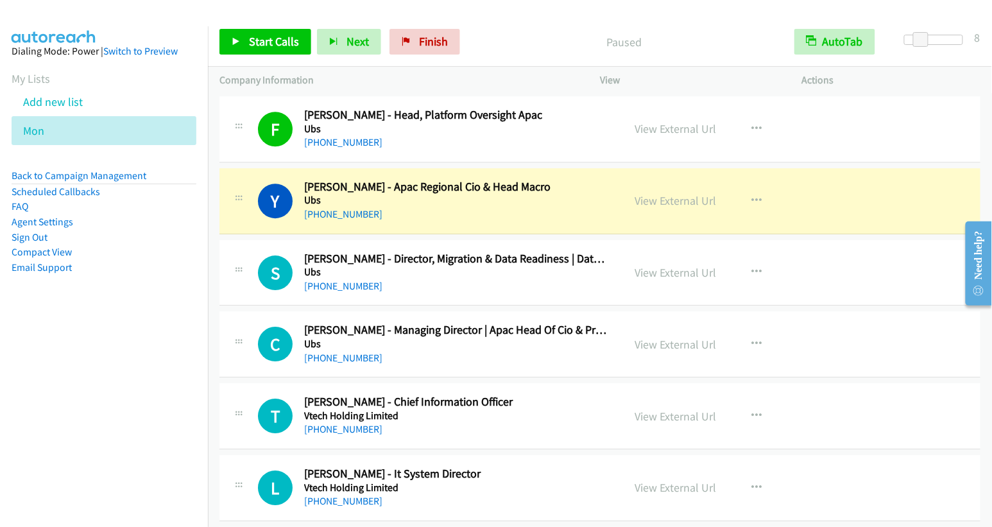
scroll to position [8600, 0]
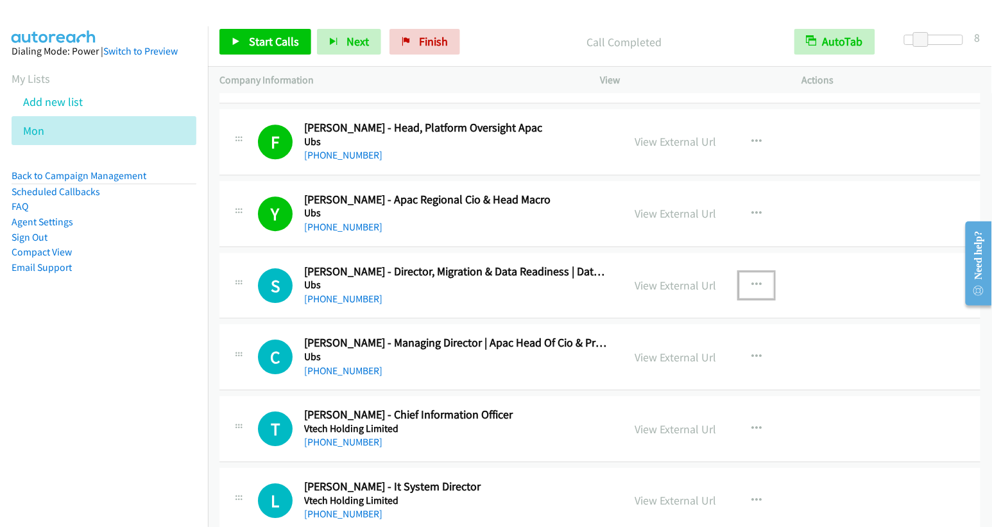
click at [752, 280] on icon "button" at bounding box center [757, 285] width 10 height 10
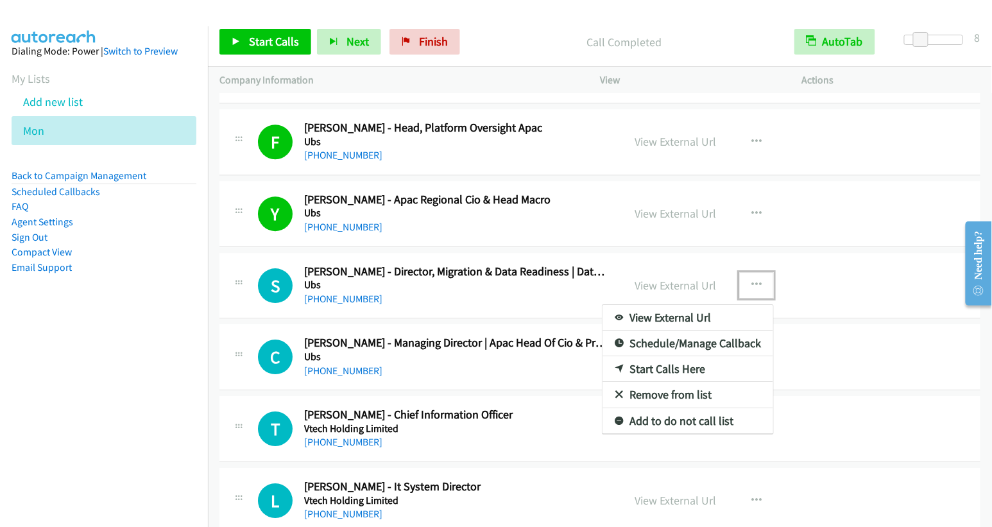
click at [682, 356] on link "Start Calls Here" at bounding box center [688, 369] width 171 height 26
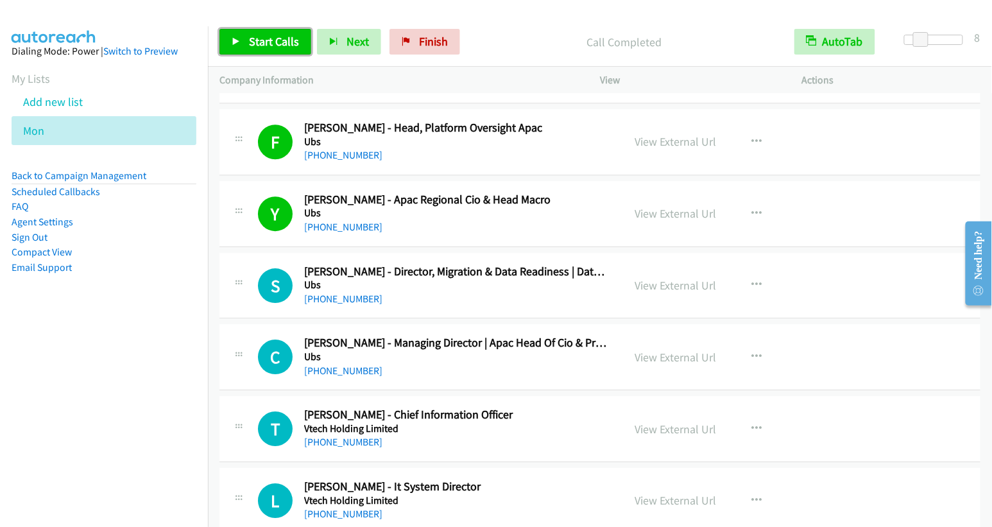
click at [259, 38] on span "Start Calls" at bounding box center [274, 41] width 50 height 15
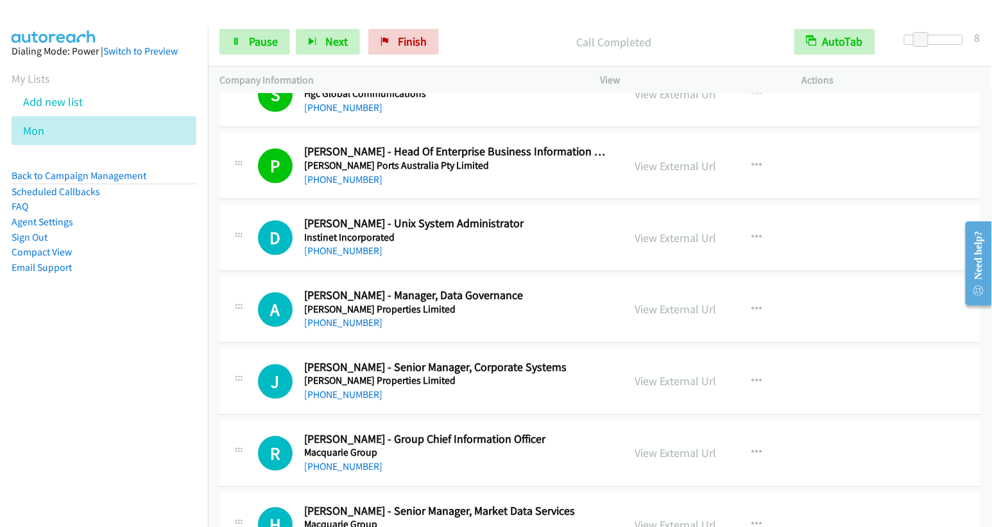
scroll to position [9952, 0]
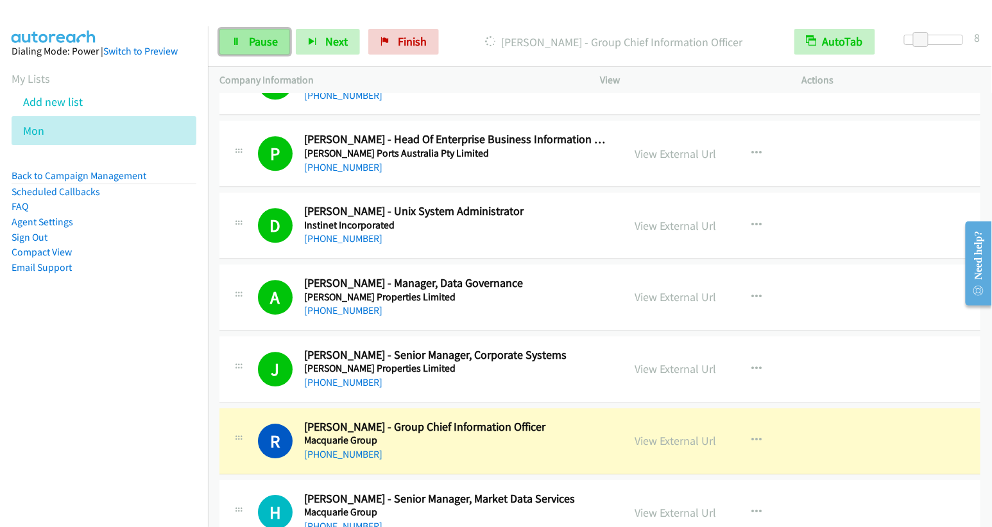
click at [227, 34] on link "Pause" at bounding box center [255, 42] width 71 height 26
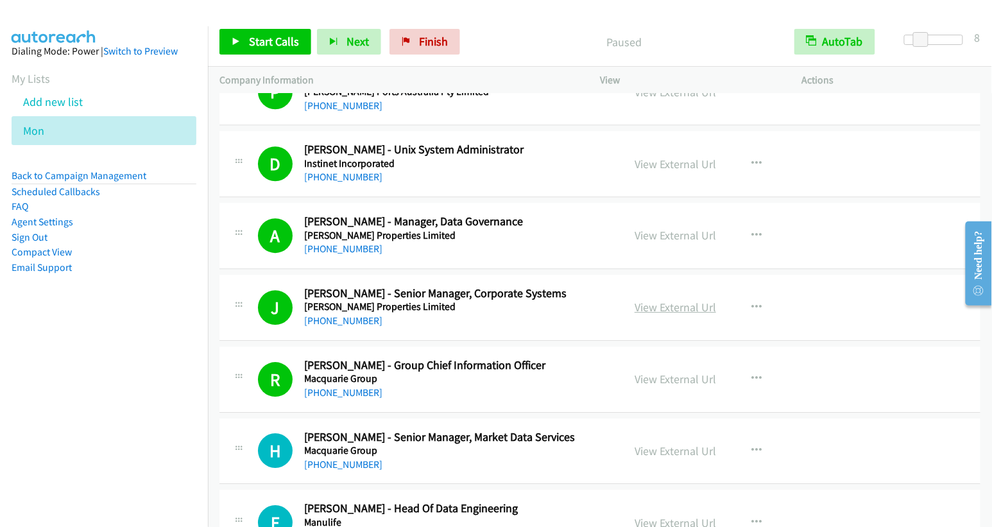
scroll to position [10022, 0]
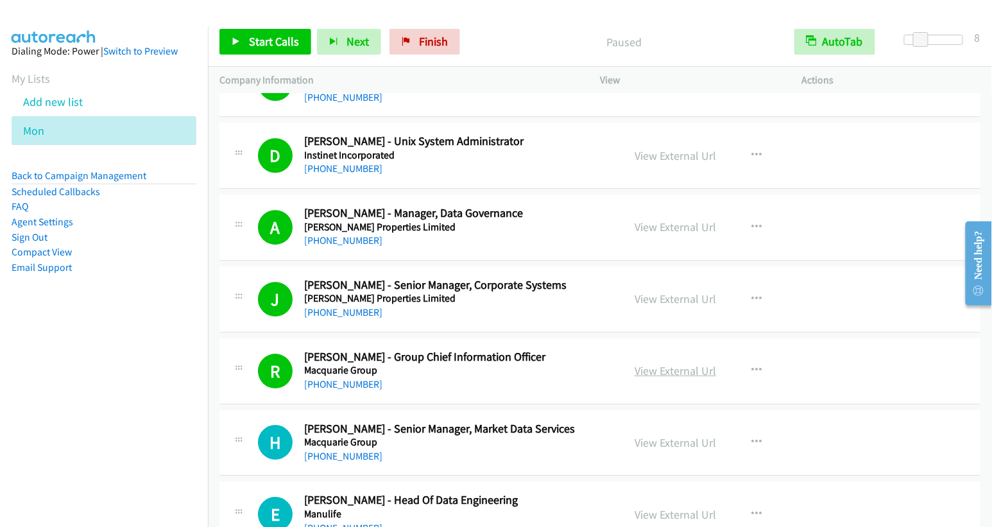
click at [677, 363] on link "View External Url" at bounding box center [676, 370] width 82 height 15
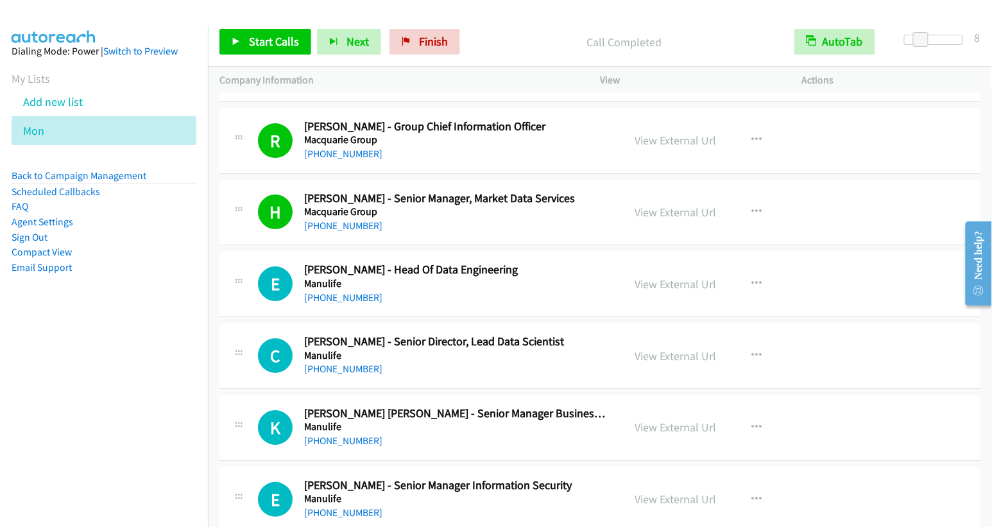
scroll to position [10288, 0]
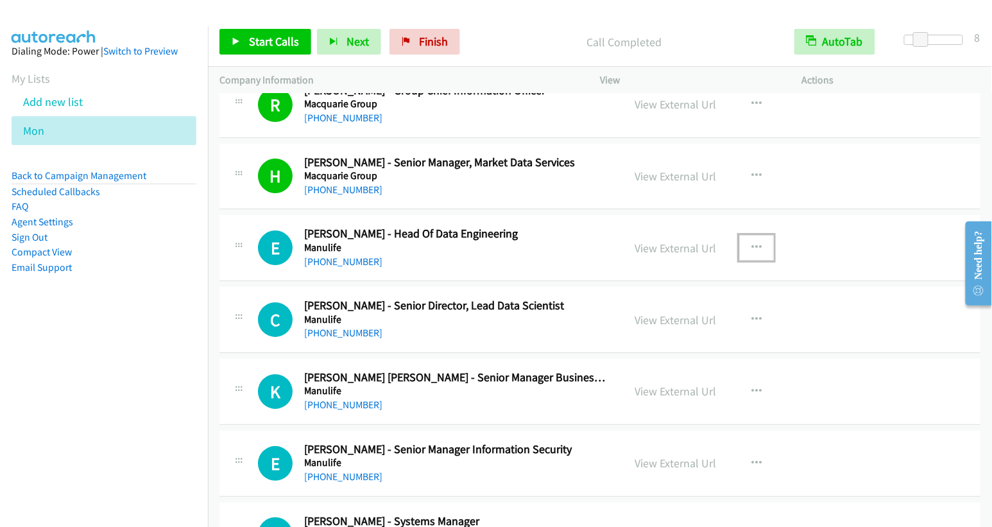
click at [752, 243] on icon "button" at bounding box center [757, 248] width 10 height 10
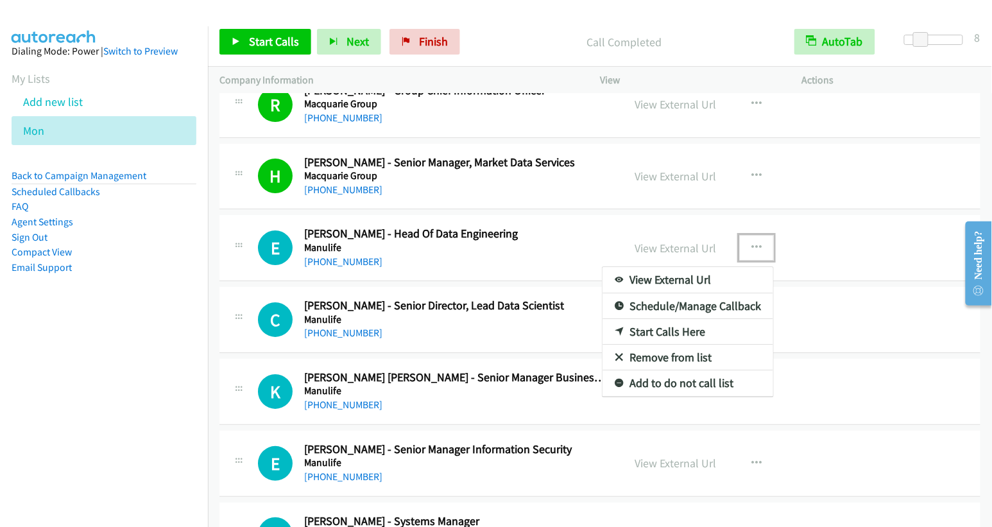
click at [673, 319] on link "Start Calls Here" at bounding box center [688, 332] width 171 height 26
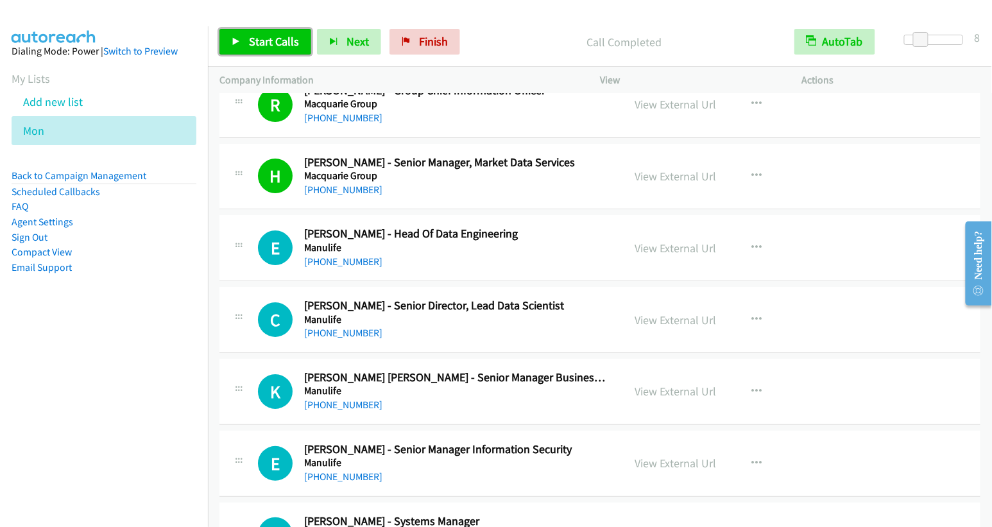
click at [259, 38] on span "Start Calls" at bounding box center [274, 41] width 50 height 15
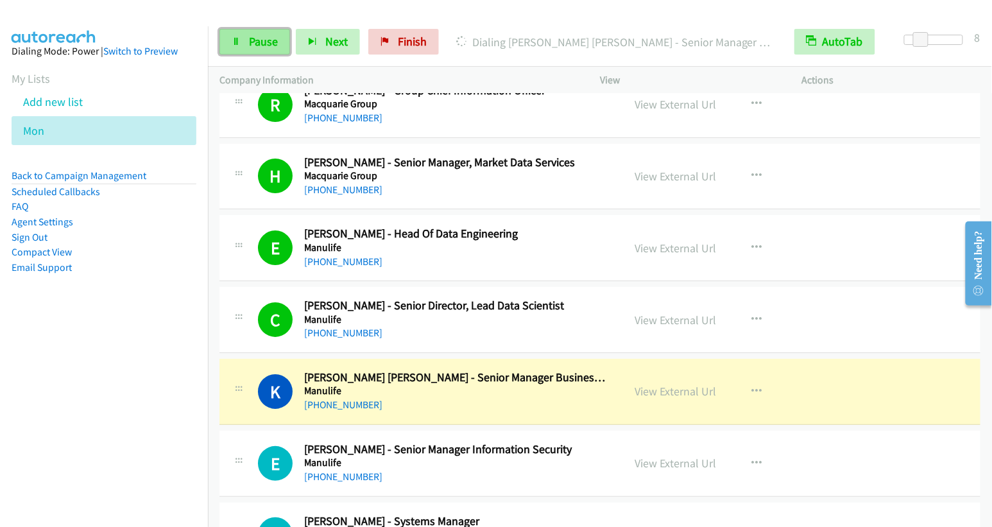
click at [258, 43] on span "Pause" at bounding box center [263, 41] width 29 height 15
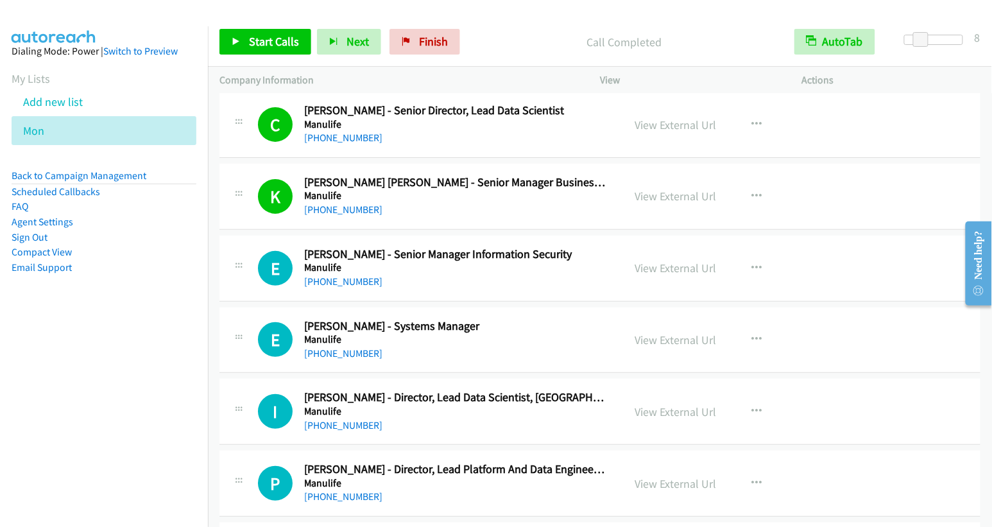
scroll to position [10490, 0]
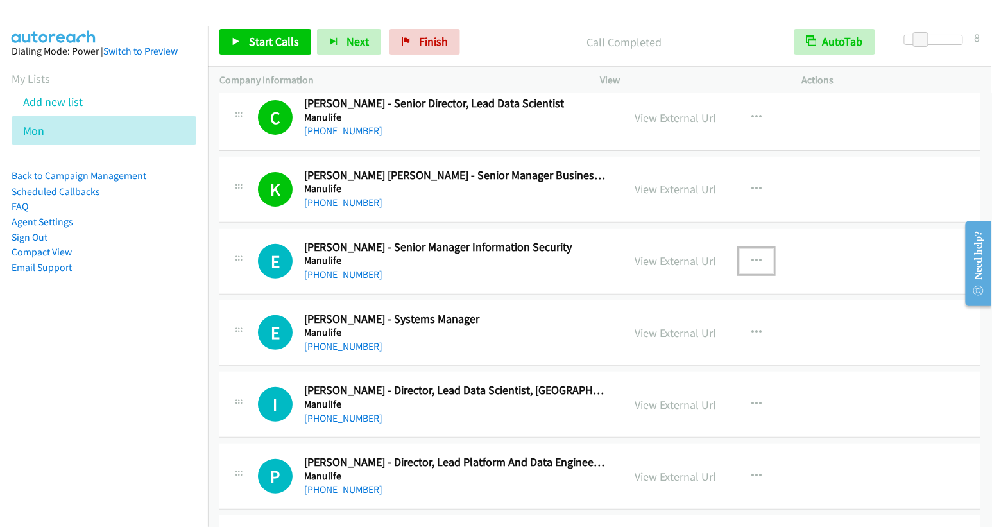
click at [752, 256] on icon "button" at bounding box center [757, 261] width 10 height 10
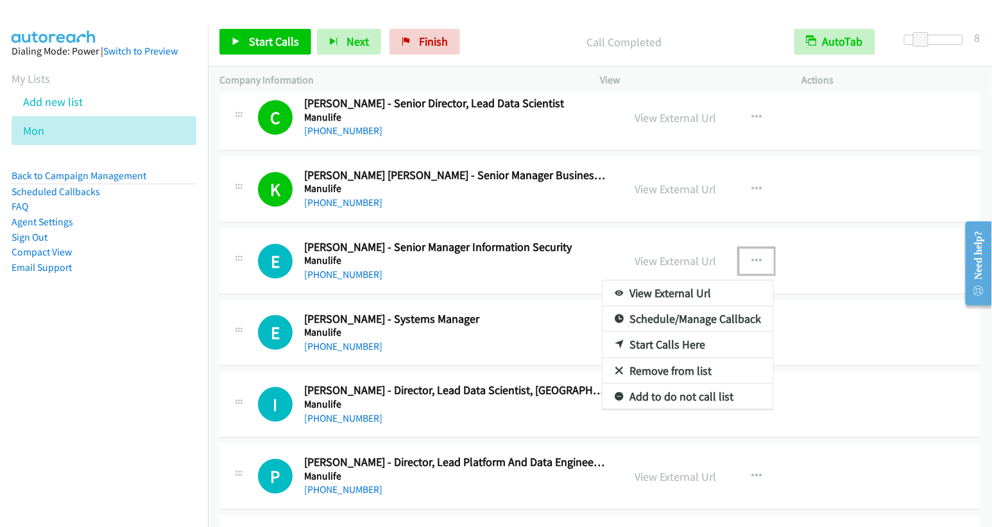
click at [696, 332] on link "Start Calls Here" at bounding box center [688, 345] width 171 height 26
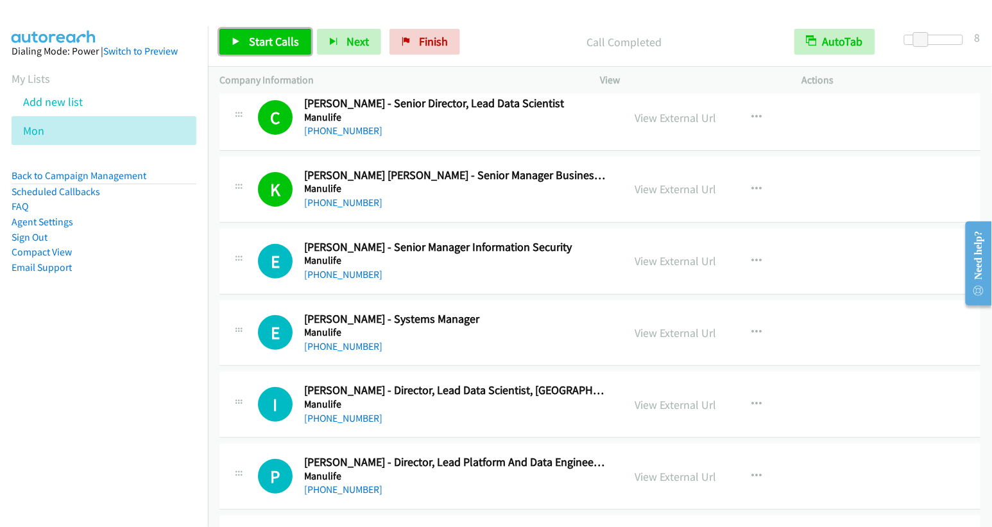
click at [285, 43] on span "Start Calls" at bounding box center [274, 41] width 50 height 15
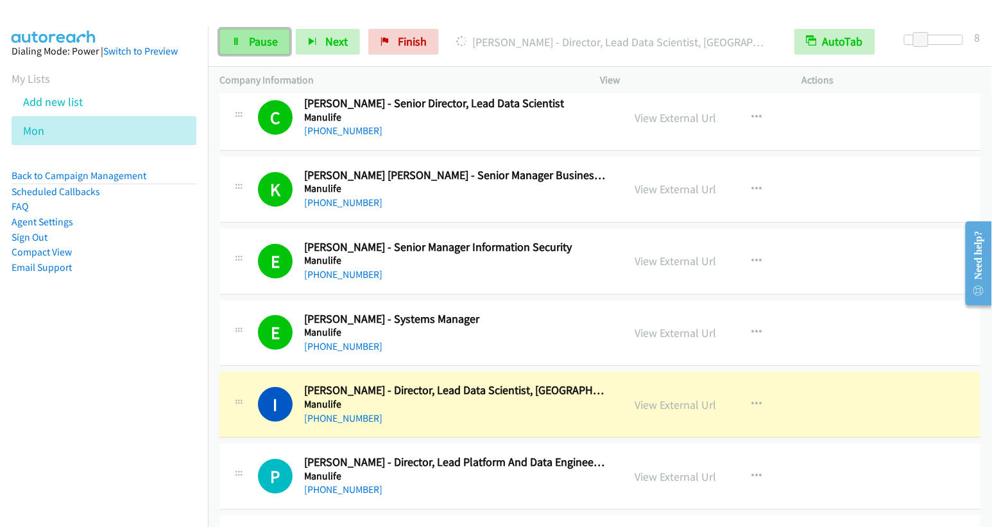
click at [252, 38] on span "Pause" at bounding box center [263, 41] width 29 height 15
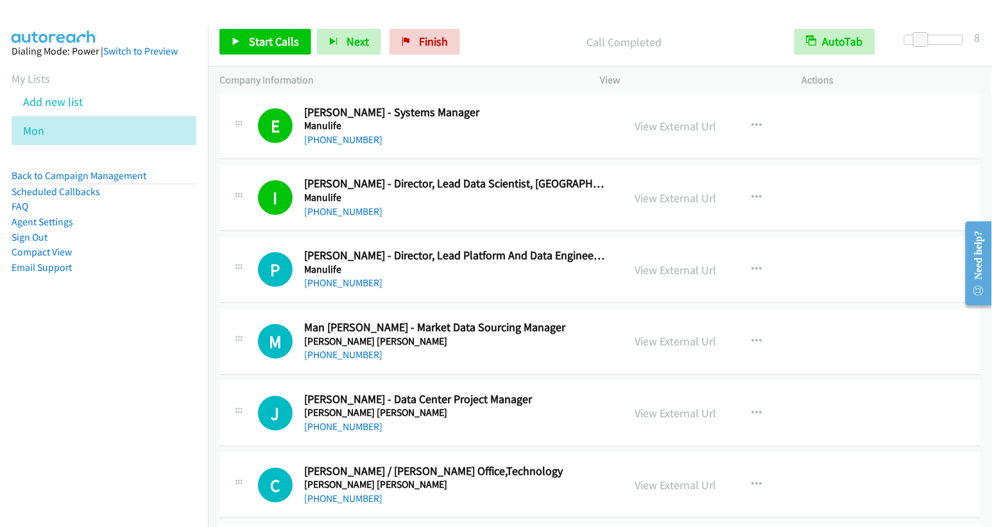
scroll to position [10700, 0]
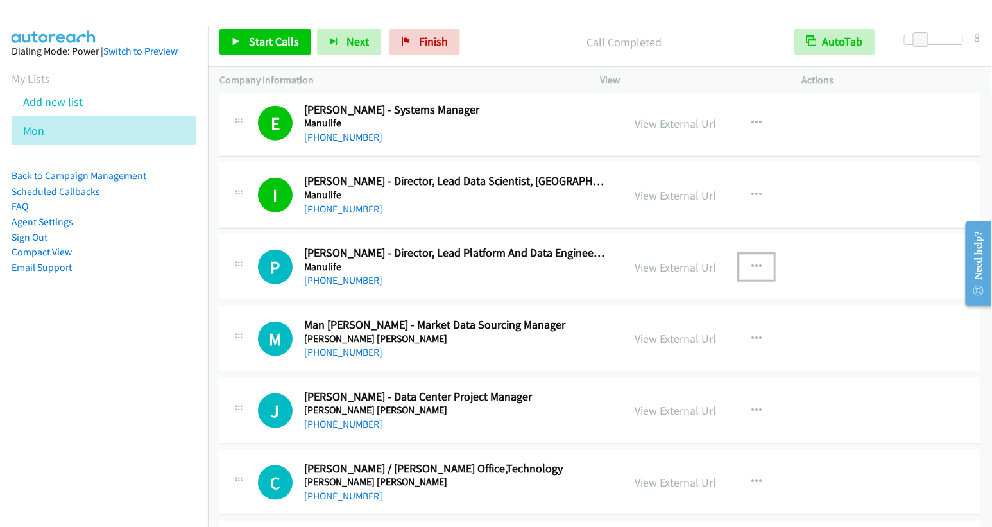
click at [745, 254] on button "button" at bounding box center [756, 267] width 35 height 26
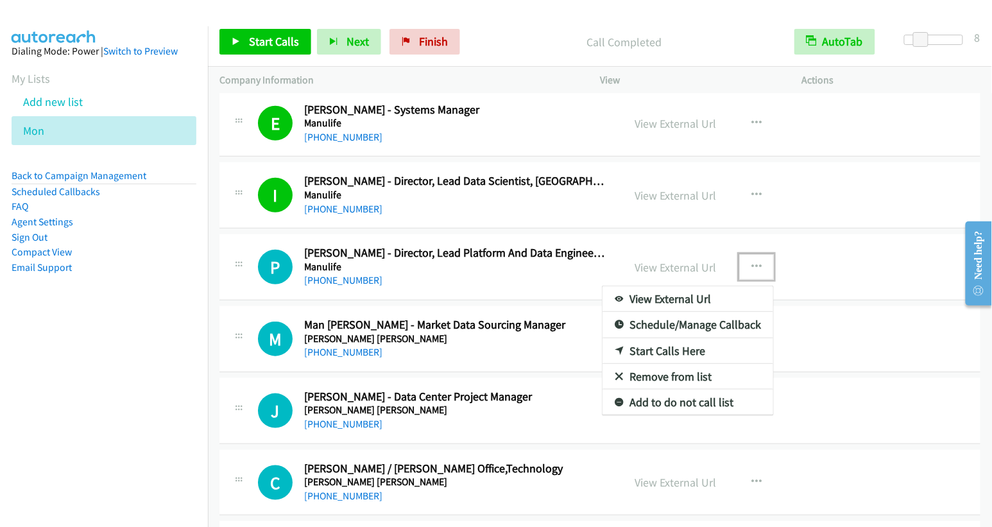
click at [671, 338] on link "Start Calls Here" at bounding box center [688, 351] width 171 height 26
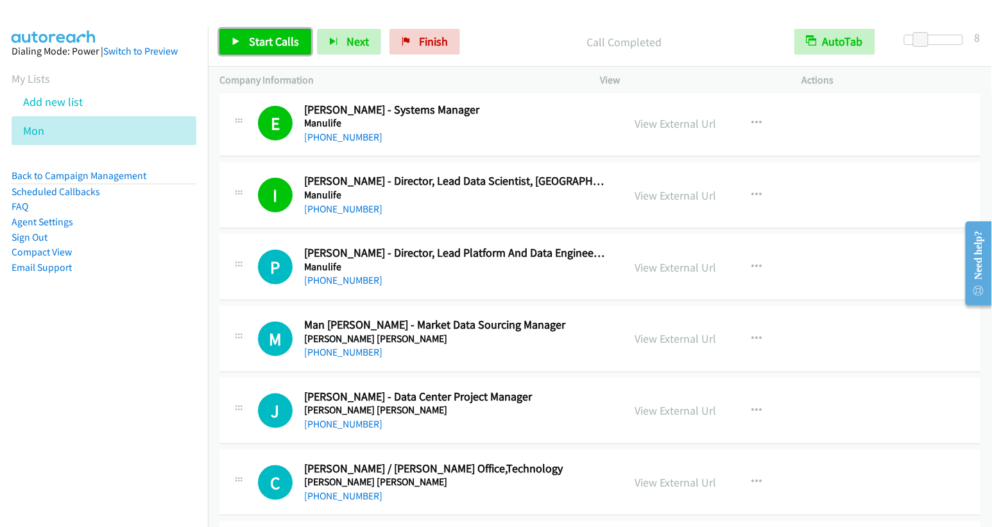
click at [261, 37] on span "Start Calls" at bounding box center [274, 41] width 50 height 15
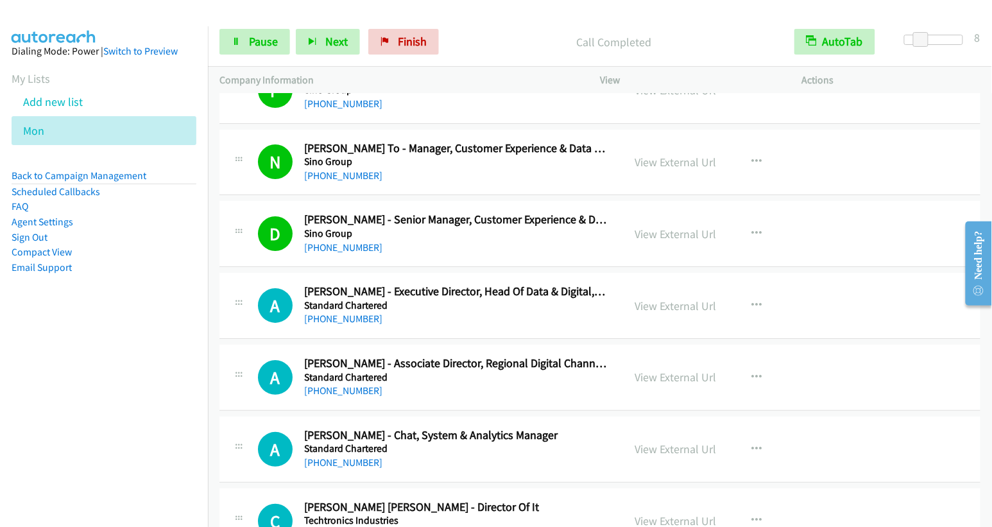
scroll to position [11822, 0]
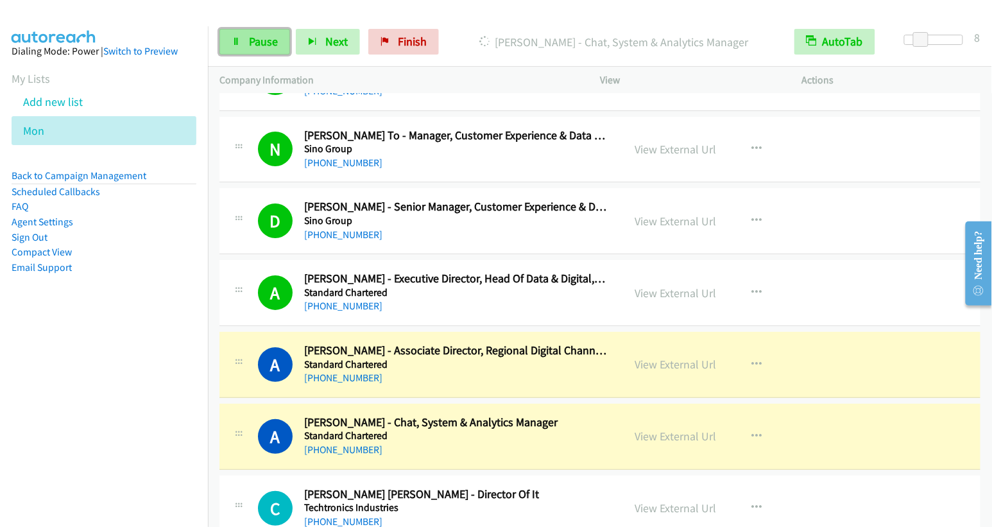
click at [263, 39] on span "Pause" at bounding box center [263, 41] width 29 height 15
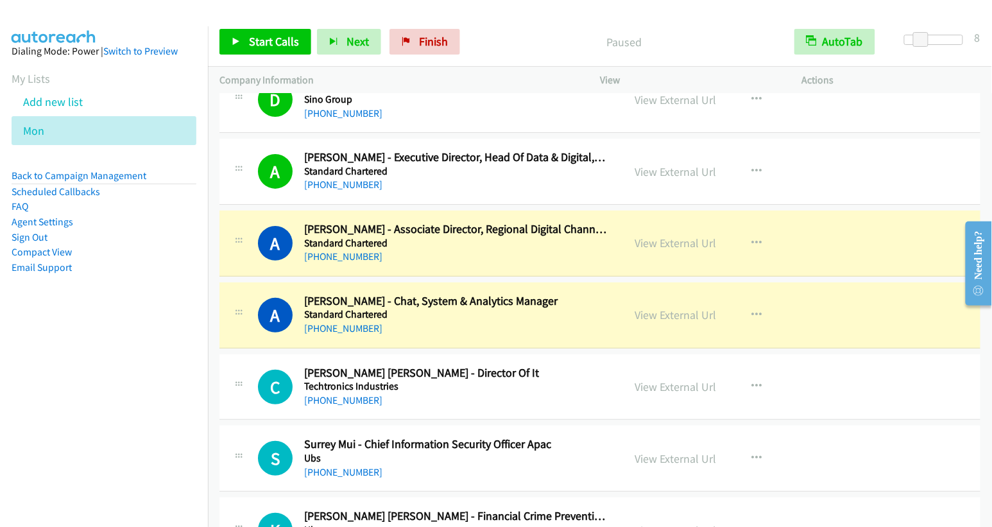
scroll to position [11947, 0]
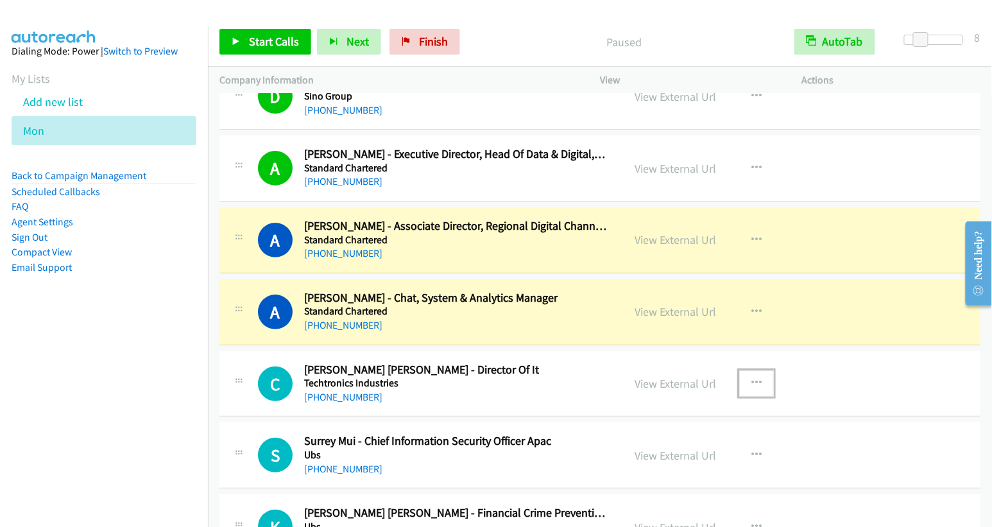
click at [743, 370] on button "button" at bounding box center [756, 383] width 35 height 26
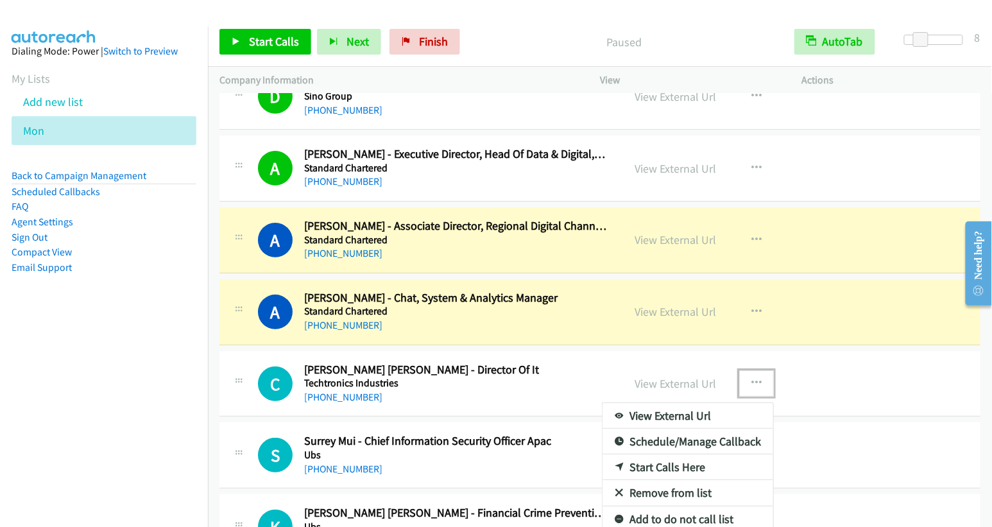
click at [649, 454] on link "Start Calls Here" at bounding box center [688, 467] width 171 height 26
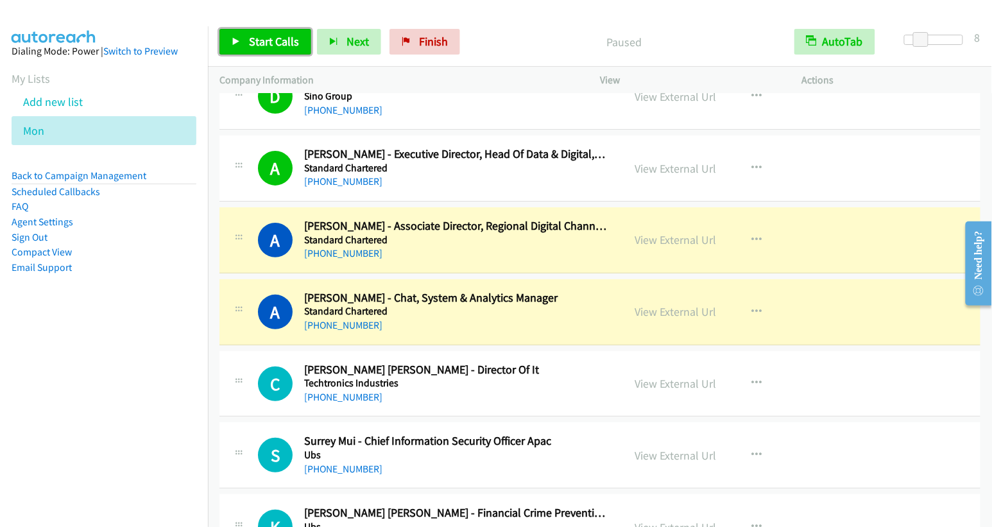
click at [273, 46] on span "Start Calls" at bounding box center [274, 41] width 50 height 15
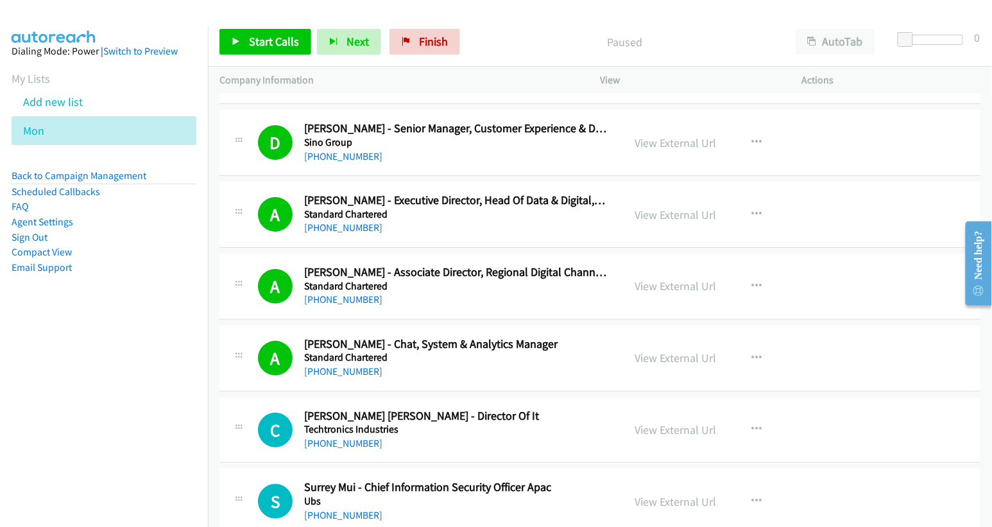
scroll to position [11947, 0]
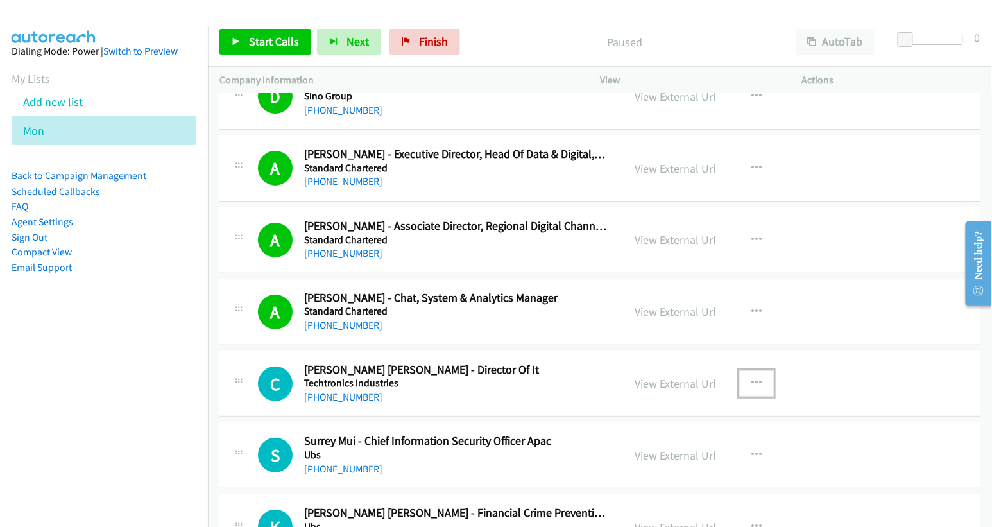
click at [744, 370] on button "button" at bounding box center [756, 383] width 35 height 26
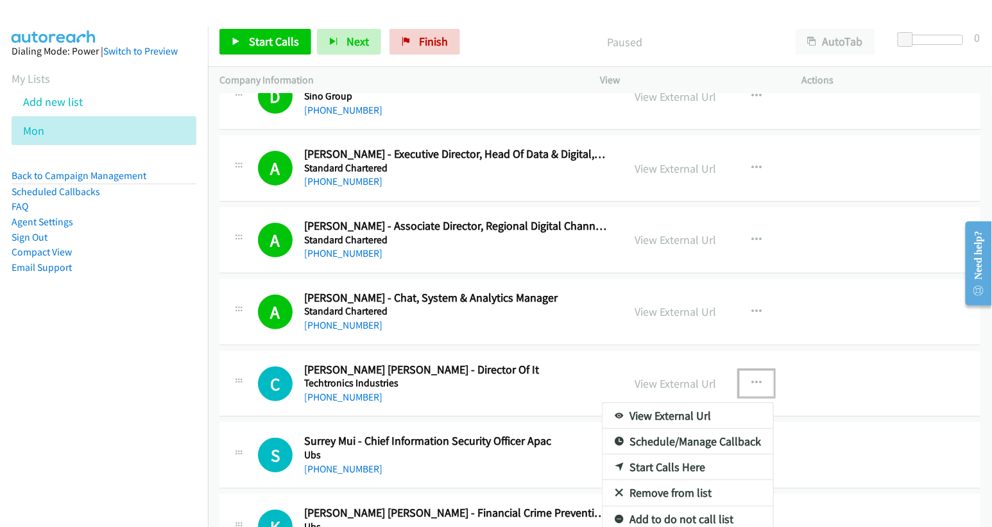
click at [661, 454] on link "Start Calls Here" at bounding box center [688, 467] width 171 height 26
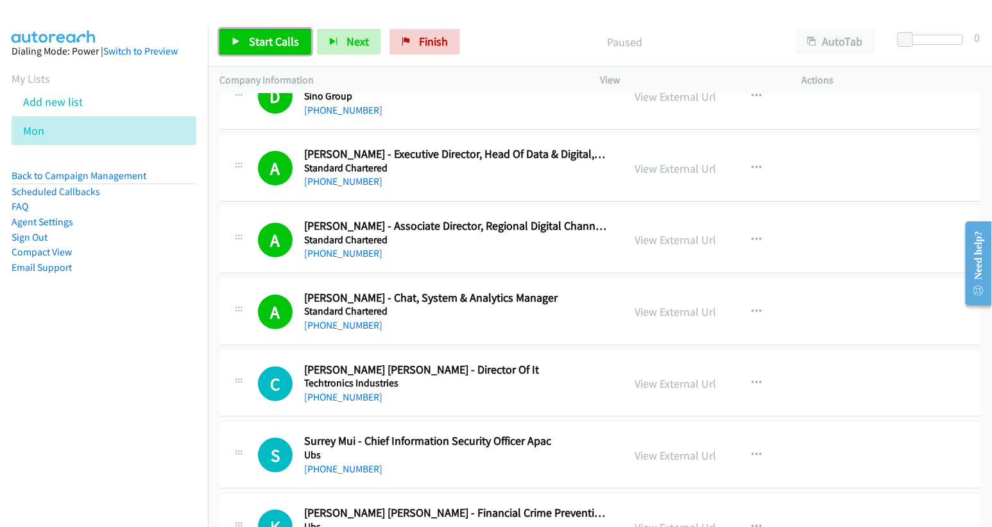
click at [273, 37] on span "Start Calls" at bounding box center [274, 41] width 50 height 15
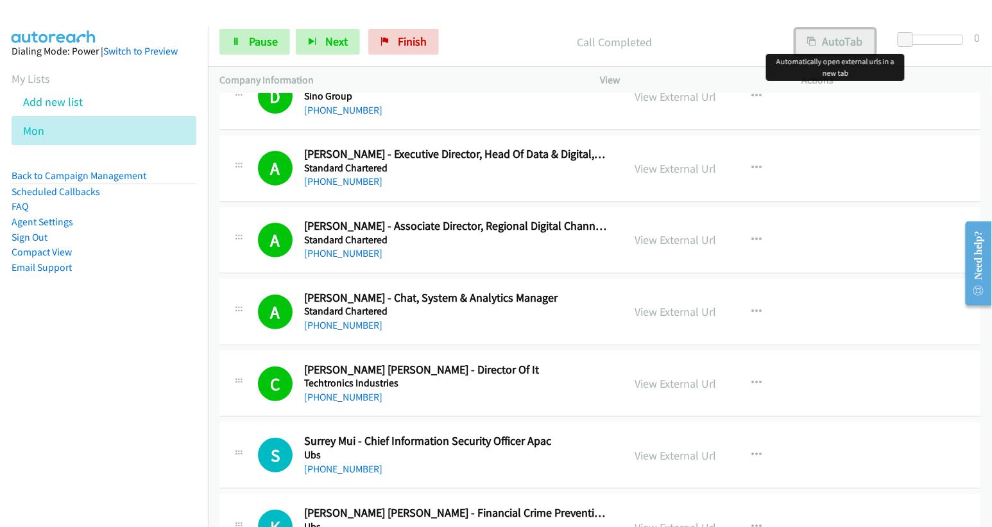
click at [838, 47] on button "AutoTab" at bounding box center [836, 42] width 80 height 26
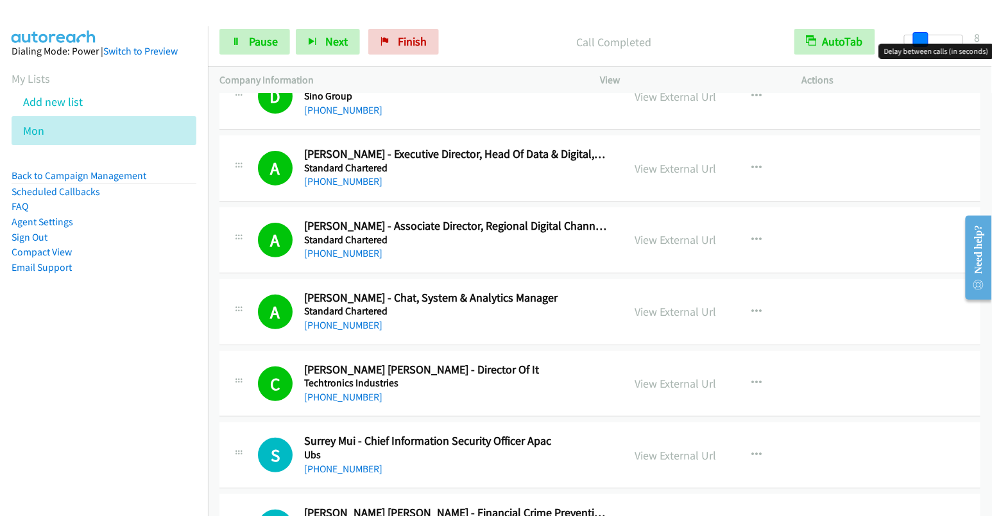
drag, startPoint x: 908, startPoint y: 40, endPoint x: 923, endPoint y: 42, distance: 15.5
click at [923, 42] on span at bounding box center [920, 39] width 15 height 15
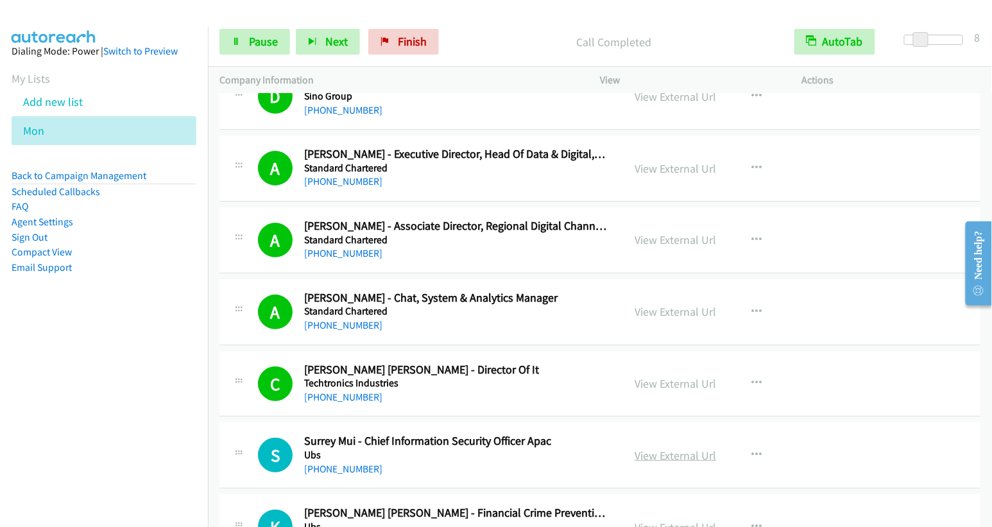
click at [678, 448] on link "View External Url" at bounding box center [676, 455] width 82 height 15
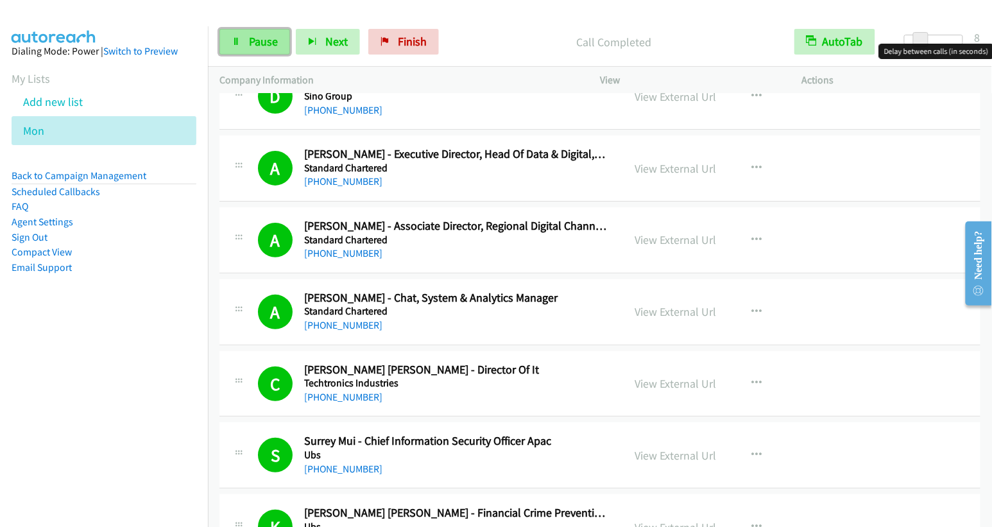
click at [254, 52] on link "Pause" at bounding box center [255, 42] width 71 height 26
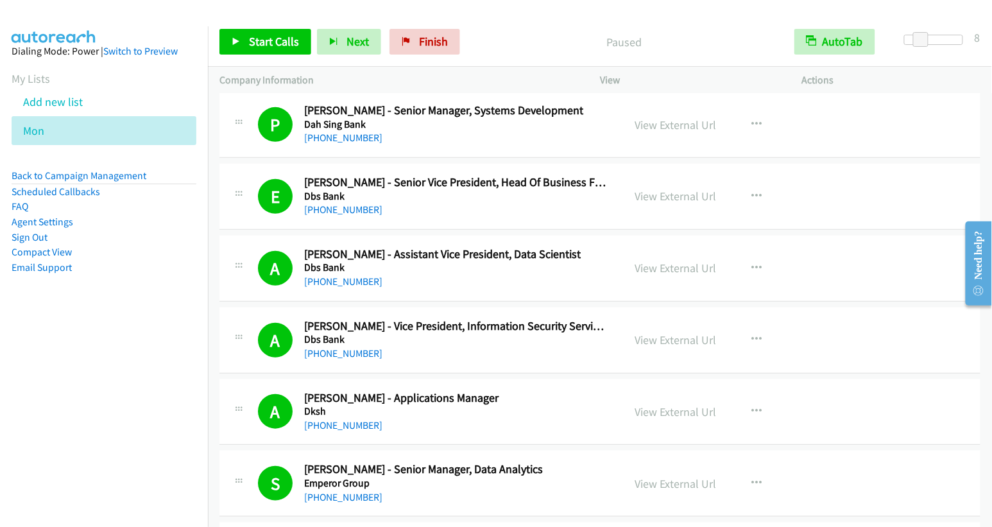
scroll to position [3231, 0]
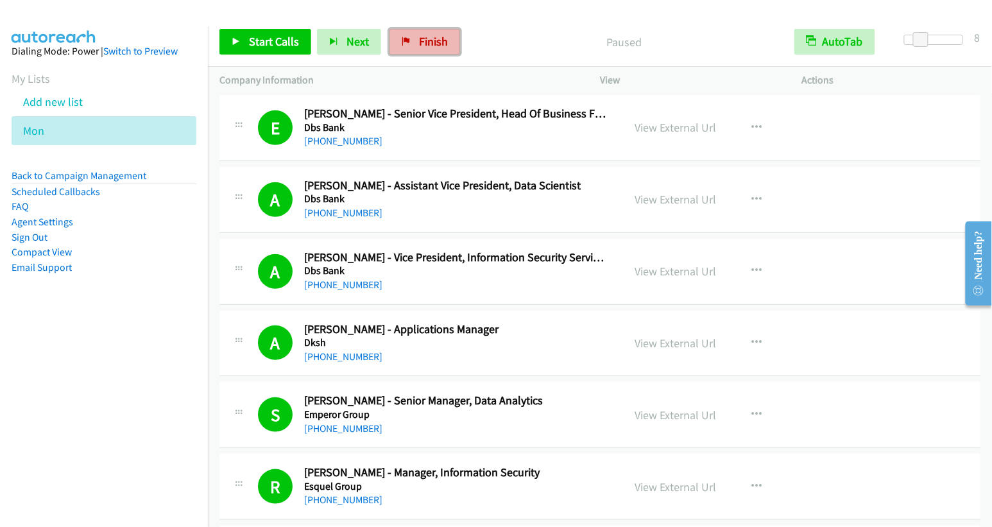
click at [410, 36] on link "Finish" at bounding box center [425, 42] width 71 height 26
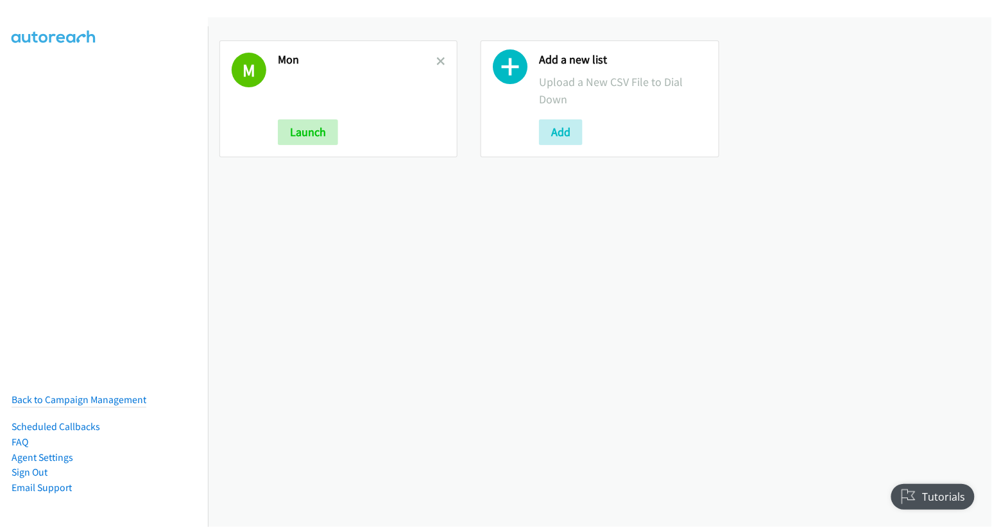
click at [433, 61] on h2 "Mon" at bounding box center [357, 60] width 159 height 15
click at [440, 58] on icon at bounding box center [440, 62] width 9 height 9
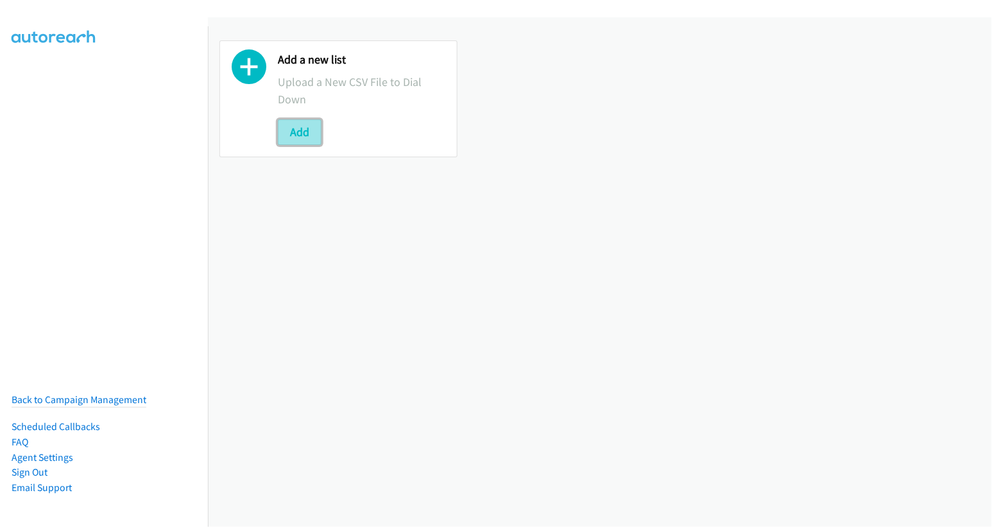
click at [302, 130] on button "Add" at bounding box center [300, 132] width 44 height 26
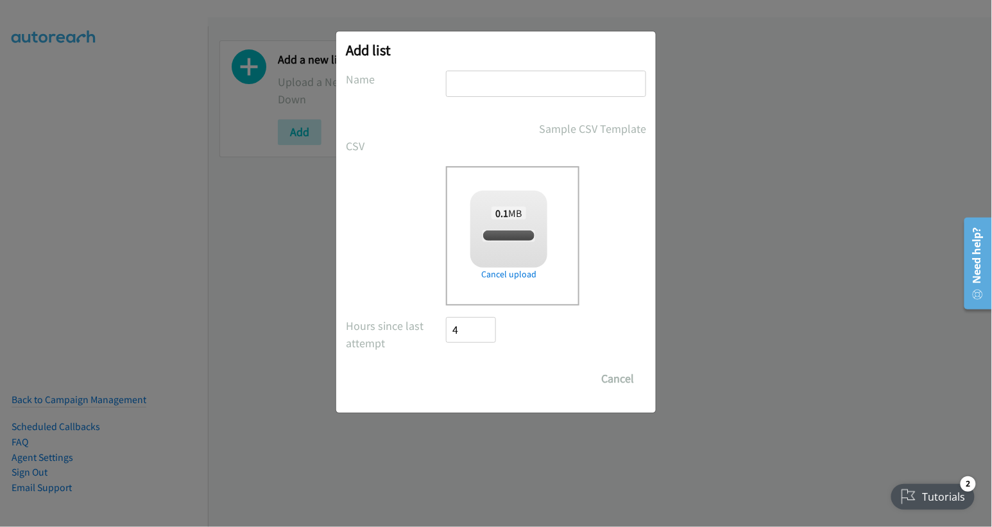
click at [511, 81] on input "text" at bounding box center [546, 84] width 200 height 26
checkbox input "true"
type input "mon"
click at [481, 370] on input "Save List" at bounding box center [479, 379] width 67 height 26
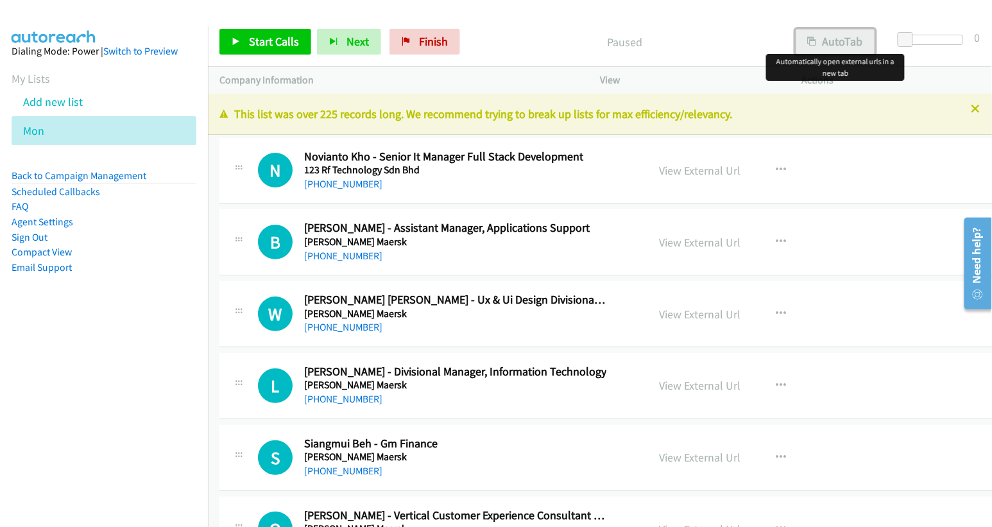
click at [829, 39] on button "AutoTab" at bounding box center [836, 42] width 80 height 26
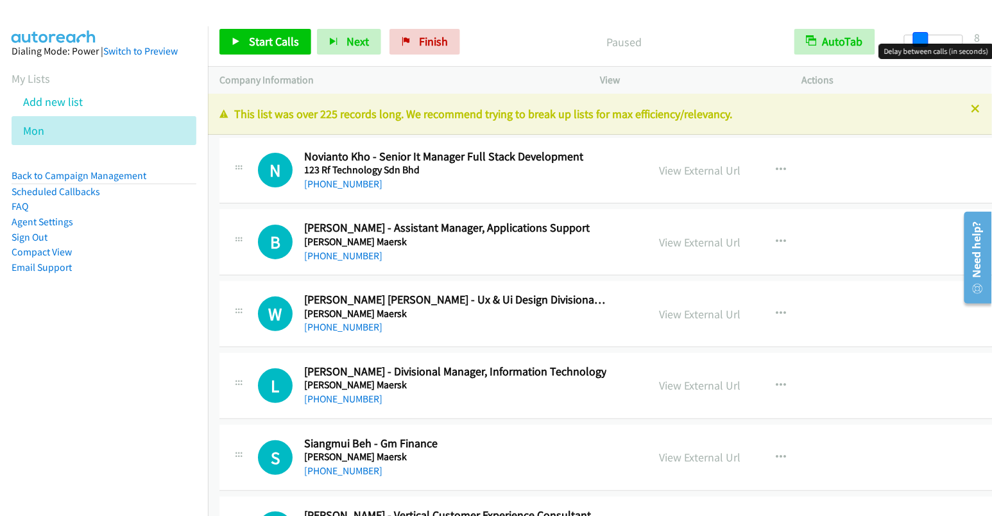
drag, startPoint x: 904, startPoint y: 38, endPoint x: 920, endPoint y: 42, distance: 16.5
click at [920, 42] on span at bounding box center [920, 39] width 15 height 15
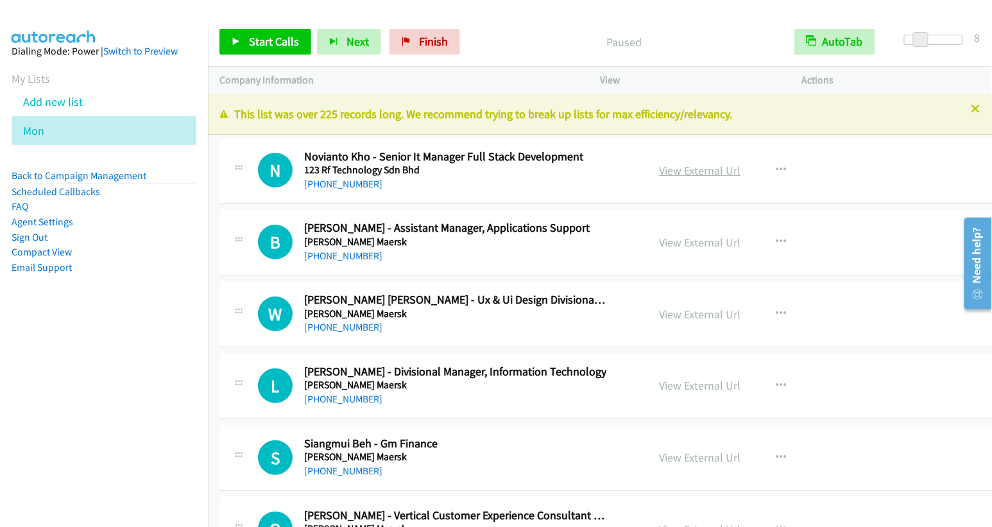
click at [673, 173] on link "View External Url" at bounding box center [700, 170] width 82 height 15
click at [272, 41] on span "Start Calls" at bounding box center [274, 41] width 50 height 15
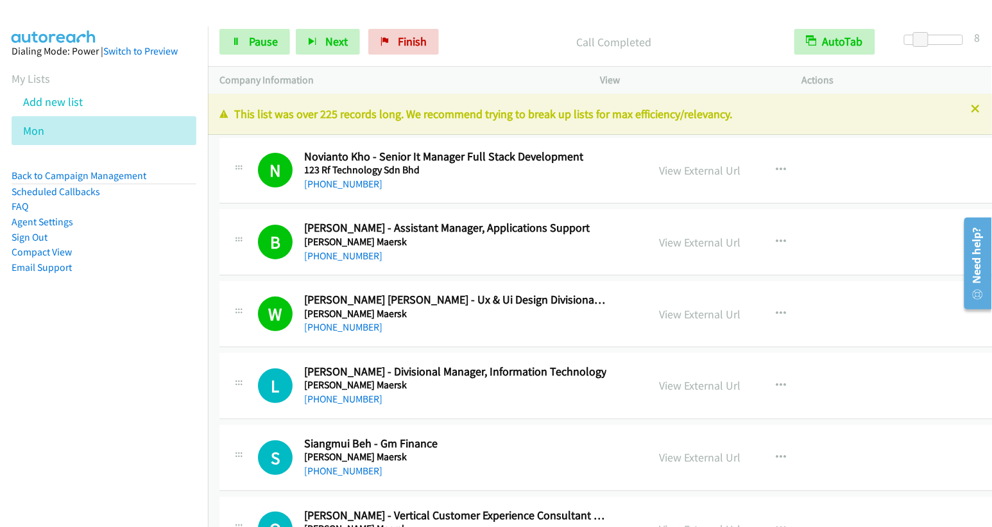
scroll to position [21, 0]
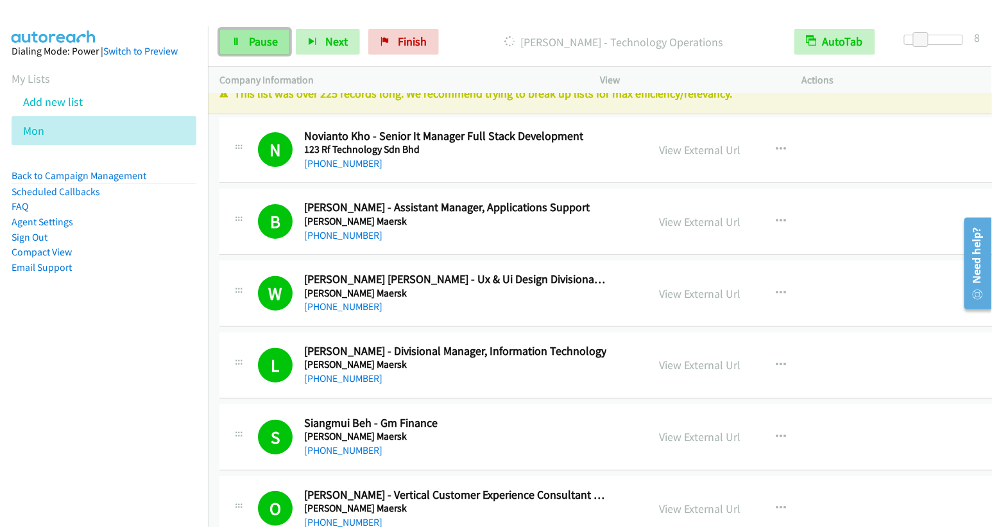
click at [254, 37] on span "Pause" at bounding box center [263, 41] width 29 height 15
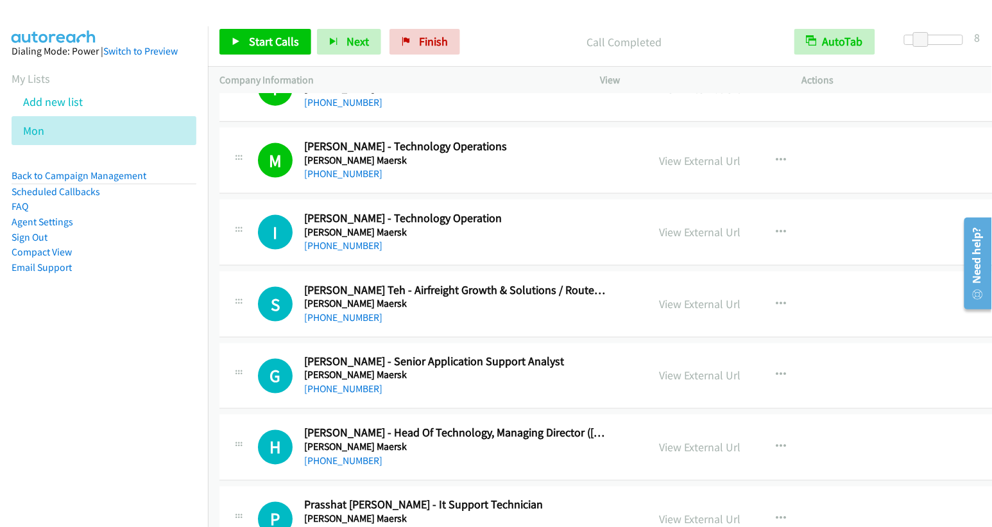
scroll to position [528, 0]
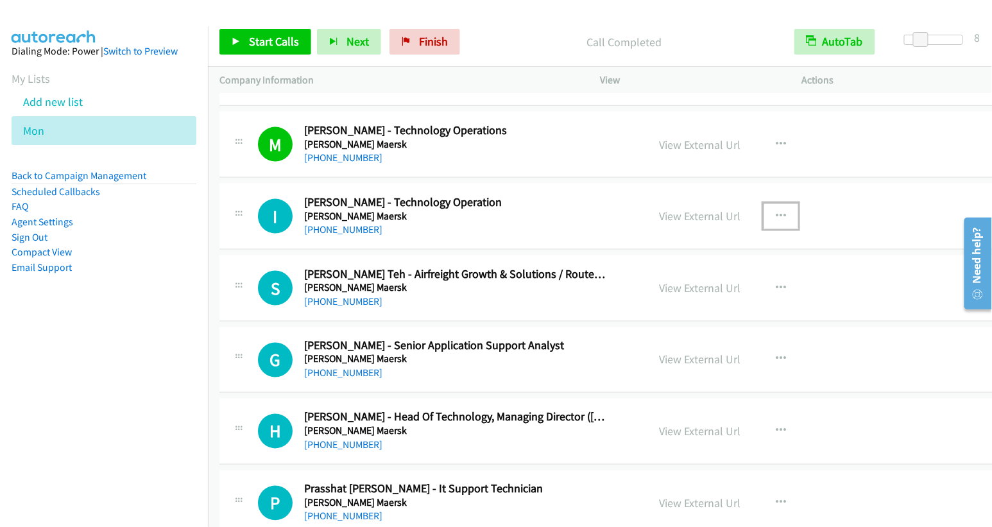
click at [776, 211] on icon "button" at bounding box center [781, 216] width 10 height 10
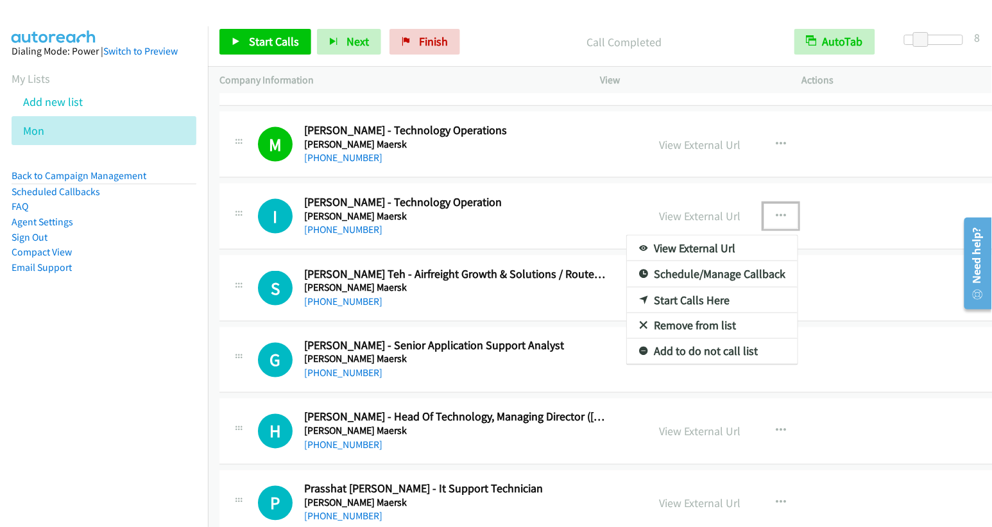
click at [691, 297] on link "Start Calls Here" at bounding box center [712, 301] width 171 height 26
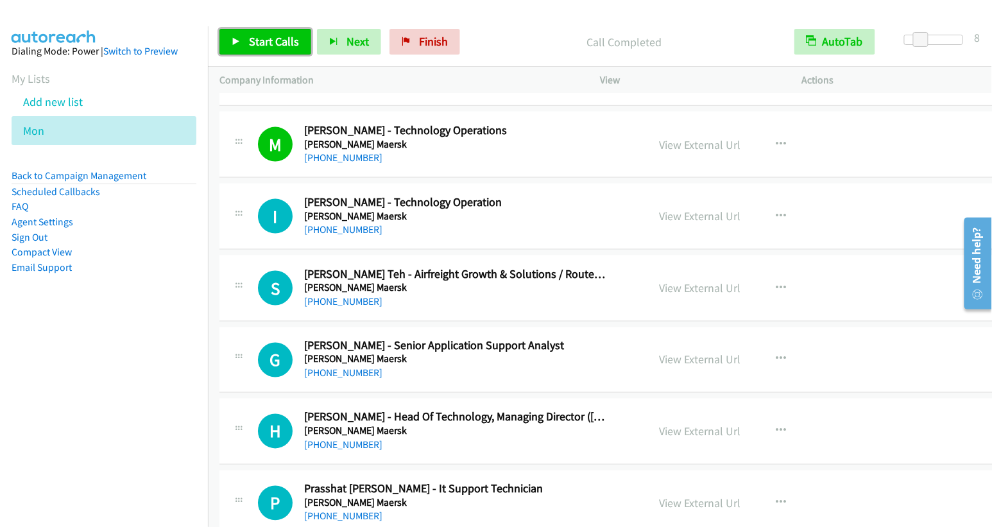
click at [275, 35] on span "Start Calls" at bounding box center [274, 41] width 50 height 15
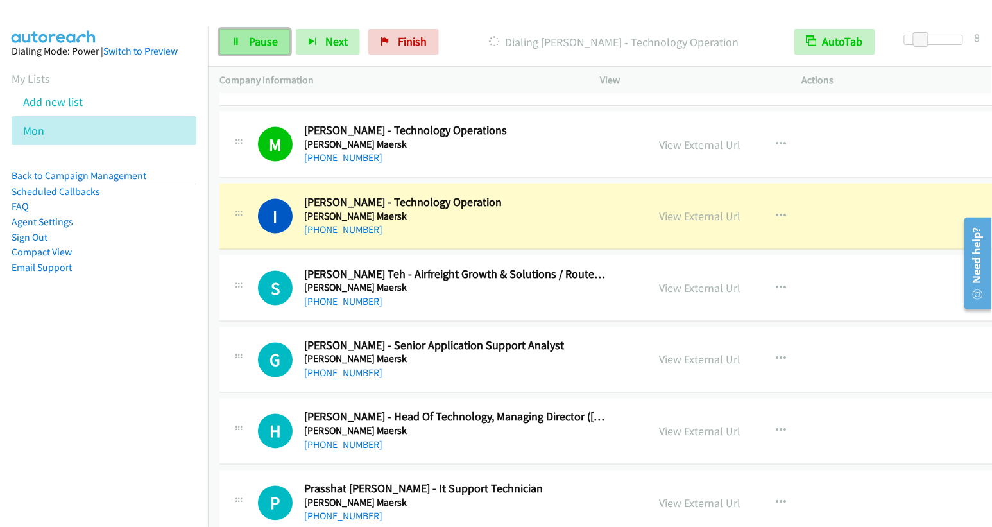
click at [249, 42] on span "Pause" at bounding box center [263, 41] width 29 height 15
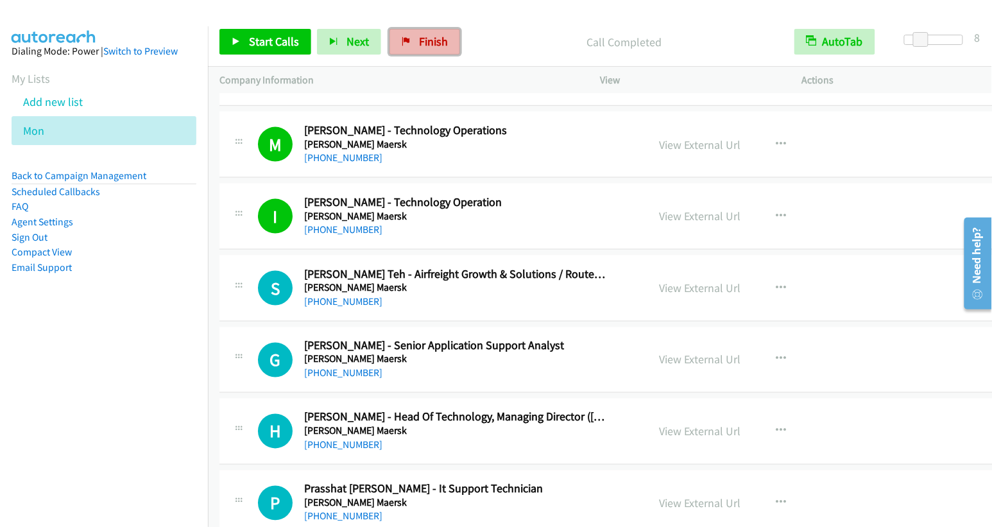
click at [425, 42] on span "Finish" at bounding box center [433, 41] width 29 height 15
